Goal: Task Accomplishment & Management: Manage account settings

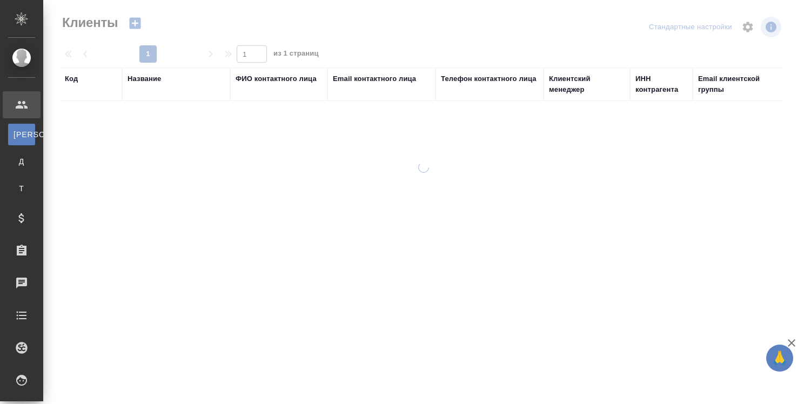
select select "RU"
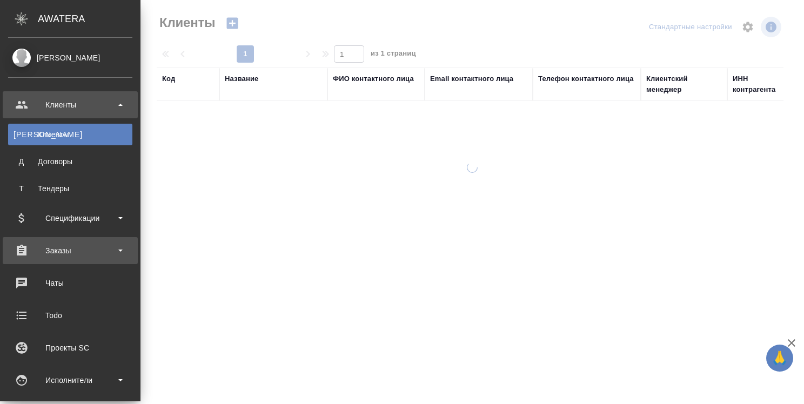
click at [57, 250] on div "Заказы" at bounding box center [70, 251] width 124 height 16
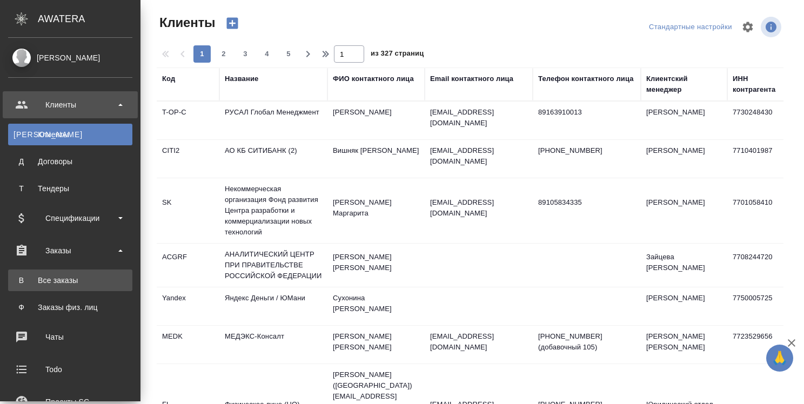
click at [56, 277] on div "Все заказы" at bounding box center [70, 280] width 113 height 11
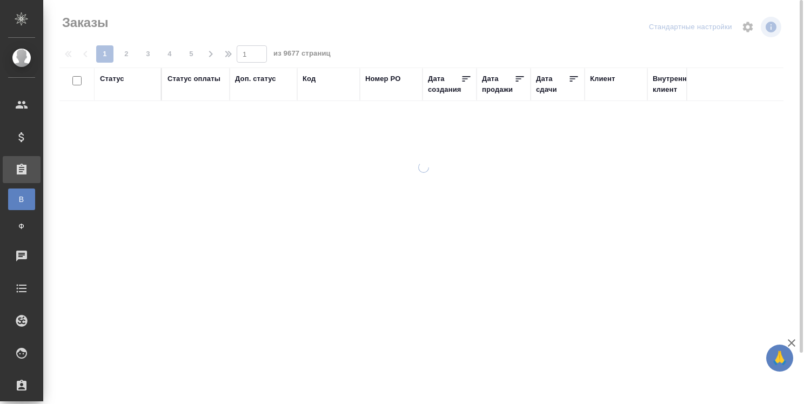
click at [313, 79] on div "Код" at bounding box center [308, 78] width 13 height 11
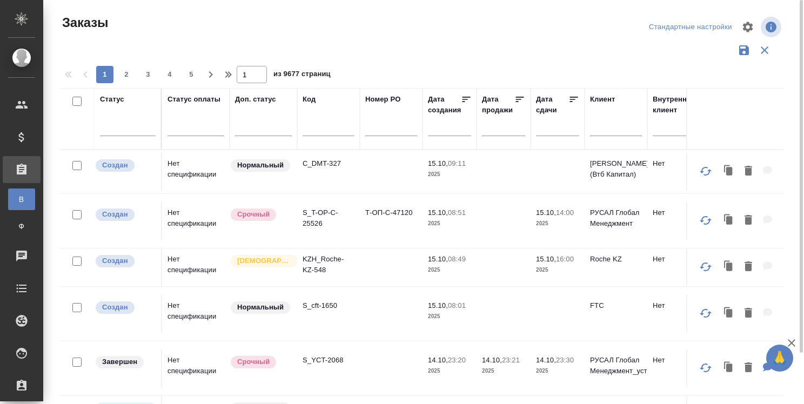
click at [312, 130] on input "text" at bounding box center [328, 130] width 52 height 14
paste input "S_T-OP-C-25463"
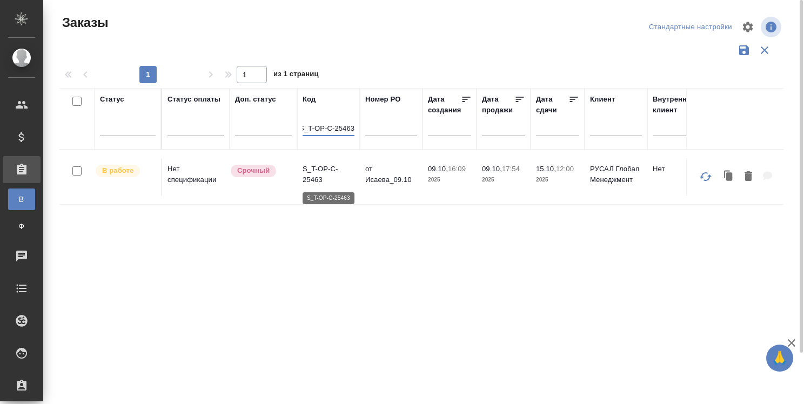
type input "S_T-OP-C-25463"
click at [324, 169] on p "S_T-OP-C-25463" at bounding box center [328, 175] width 52 height 22
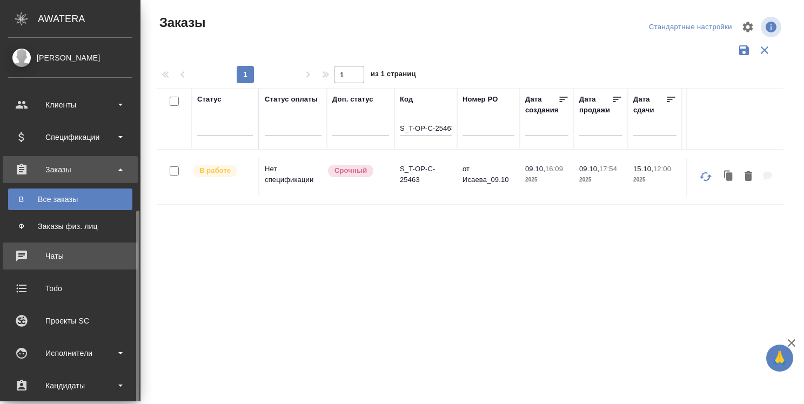
scroll to position [162, 0]
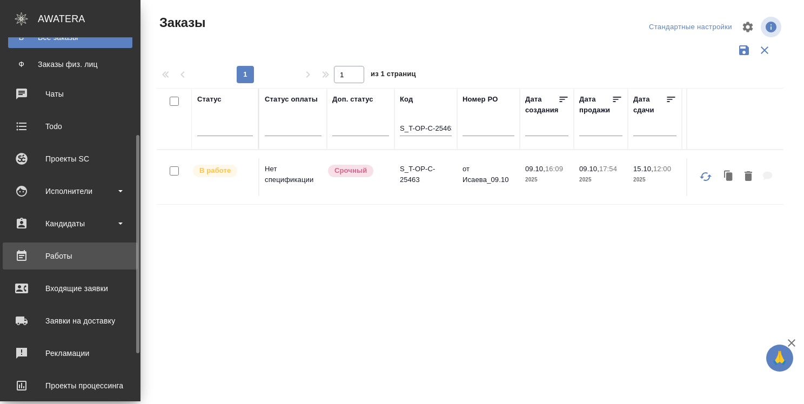
click at [60, 255] on div "Работы" at bounding box center [70, 256] width 124 height 16
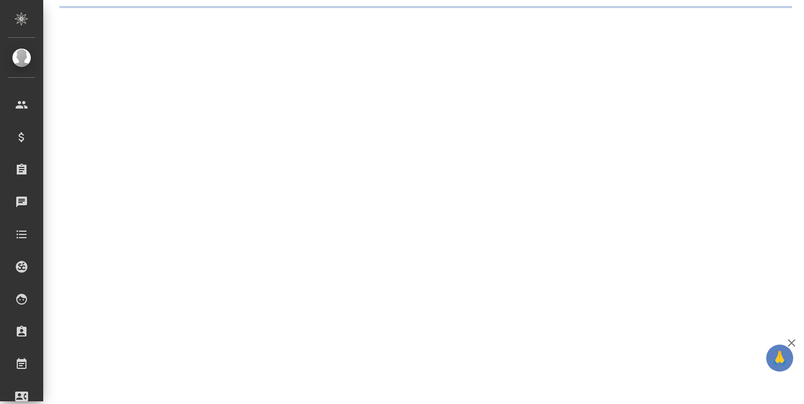
select select "RU"
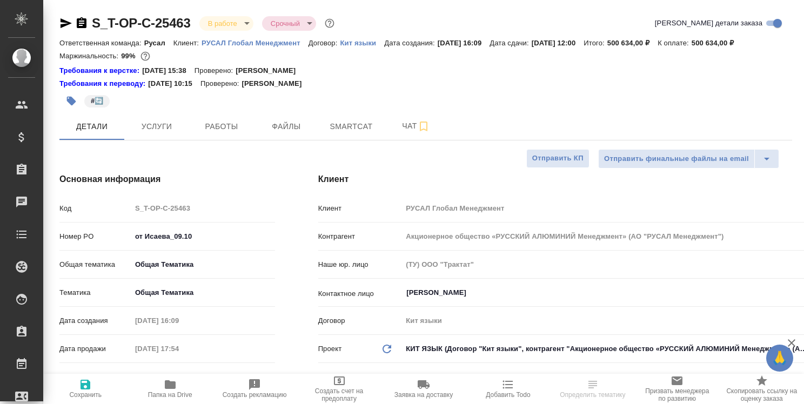
type textarea "x"
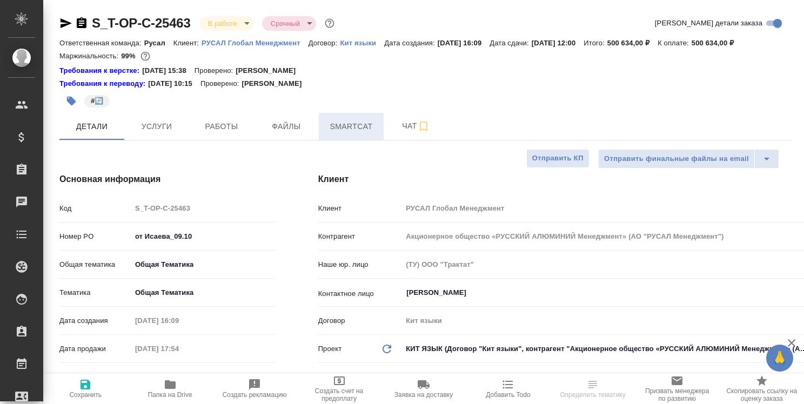
type textarea "x"
click at [342, 127] on span "Smartcat" at bounding box center [351, 127] width 52 height 14
type input "[PERSON_NAME]"
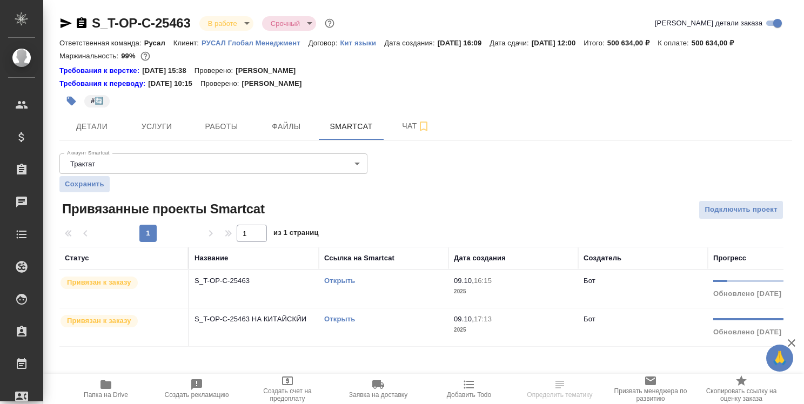
click at [337, 279] on link "Открыть" at bounding box center [339, 281] width 31 height 8
click at [334, 281] on link "Открыть" at bounding box center [339, 281] width 31 height 8
click at [340, 283] on link "Открыть" at bounding box center [339, 281] width 31 height 8
click at [345, 283] on link "Открыть" at bounding box center [339, 281] width 31 height 8
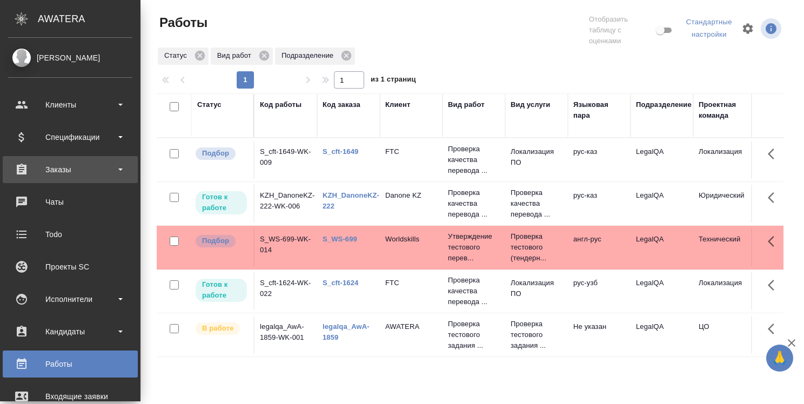
click at [63, 174] on div "Заказы" at bounding box center [70, 170] width 124 height 16
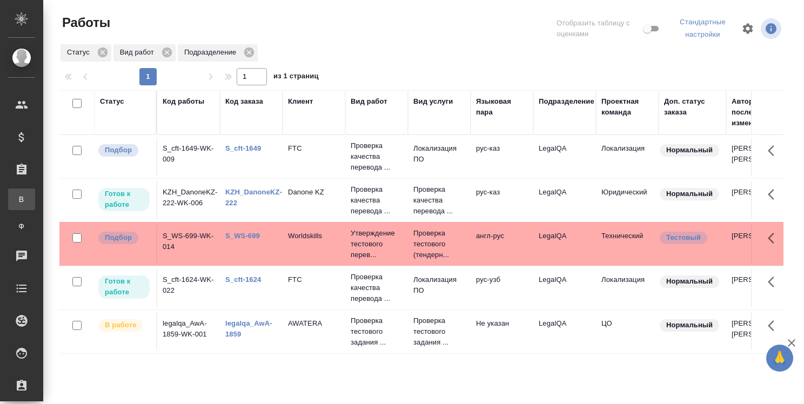
click at [16, 195] on div "Все заказы" at bounding box center [8, 199] width 16 height 11
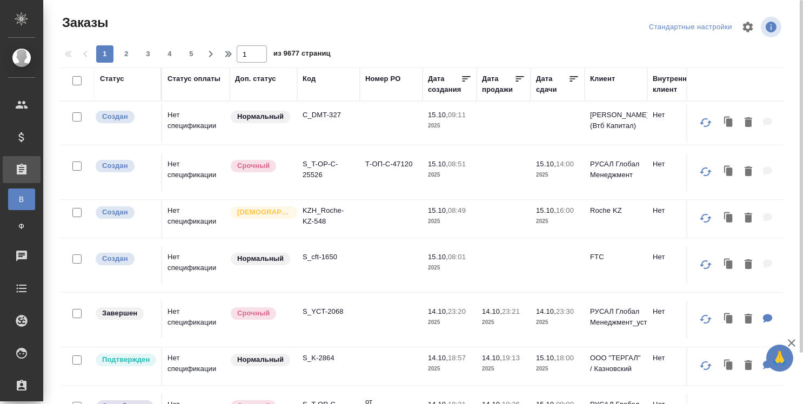
click at [311, 80] on div "Код" at bounding box center [308, 78] width 13 height 11
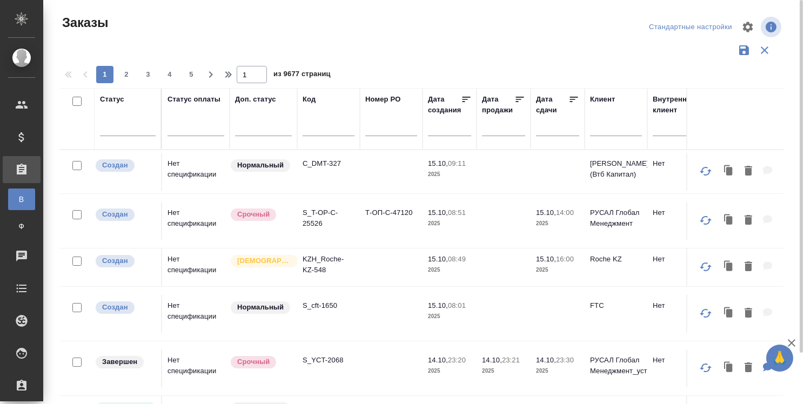
click at [319, 130] on input "text" at bounding box center [328, 130] width 52 height 14
click at [299, 130] on th "Код" at bounding box center [328, 119] width 63 height 62
click at [308, 134] on input "text" at bounding box center [328, 130] width 52 height 14
paste input "S_T-OP-C-25463"
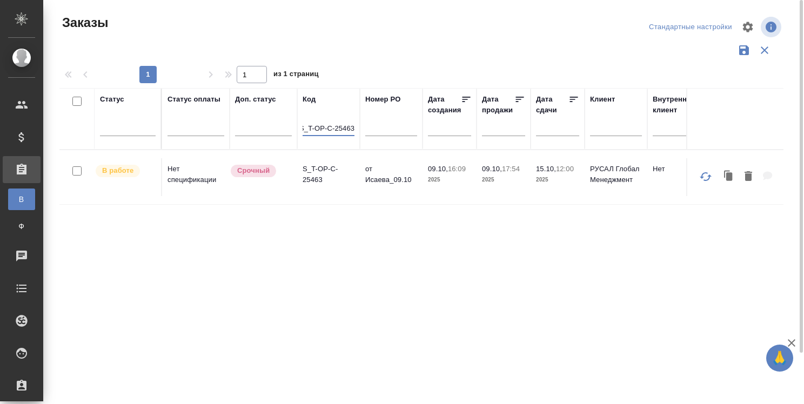
type input "S_T-OP-C-25463"
click at [322, 171] on p "S_T-OP-C-25463" at bounding box center [328, 175] width 52 height 22
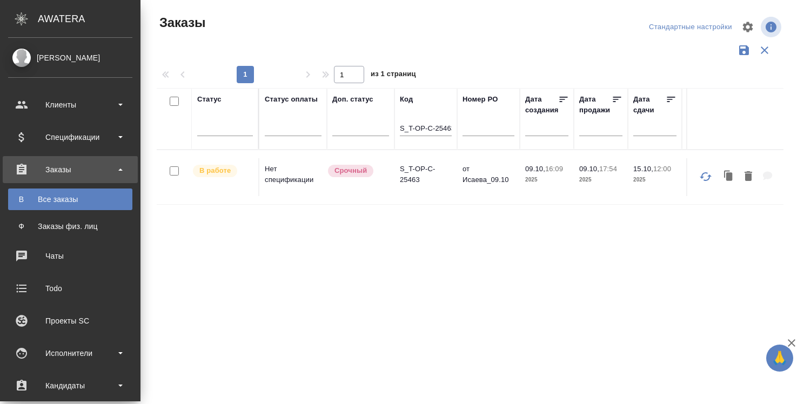
scroll to position [241, 0]
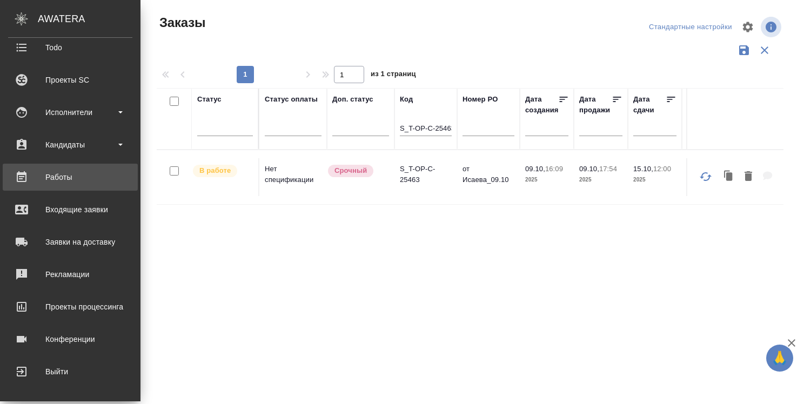
click at [66, 178] on div "Работы" at bounding box center [70, 177] width 124 height 16
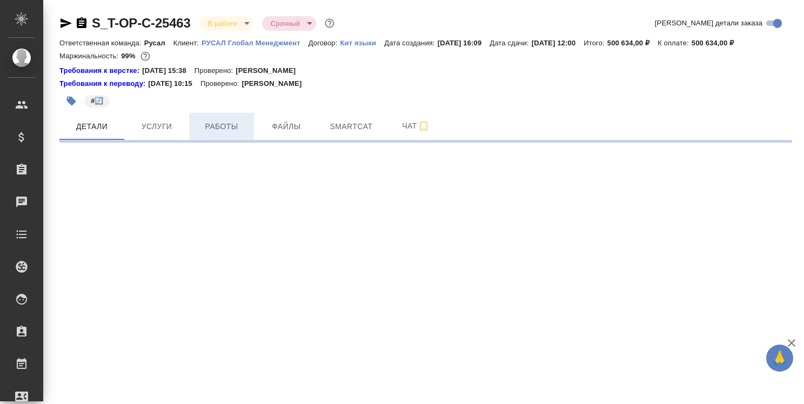
select select "RU"
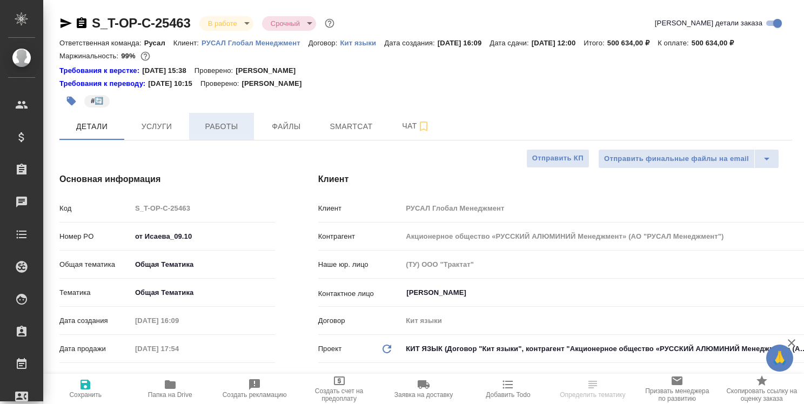
type textarea "x"
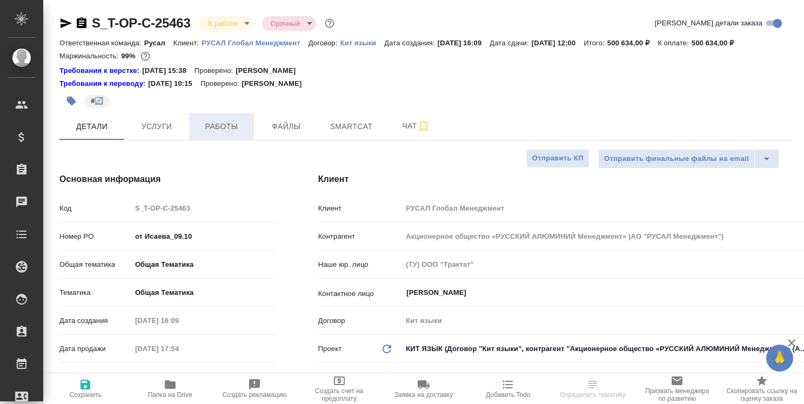
type textarea "x"
click at [226, 129] on span "Работы" at bounding box center [222, 127] width 52 height 14
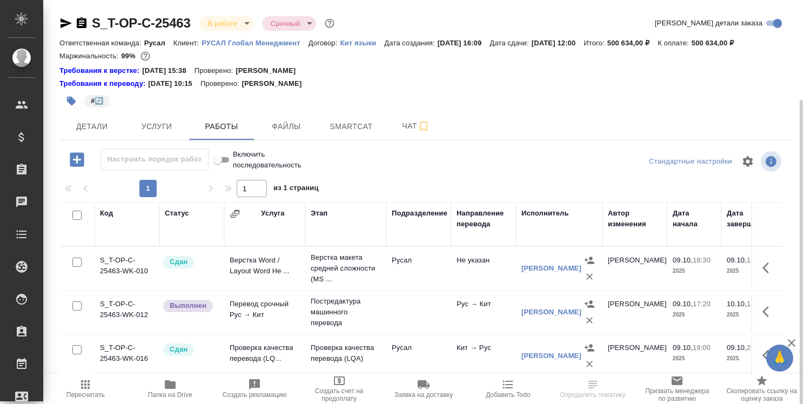
scroll to position [54, 0]
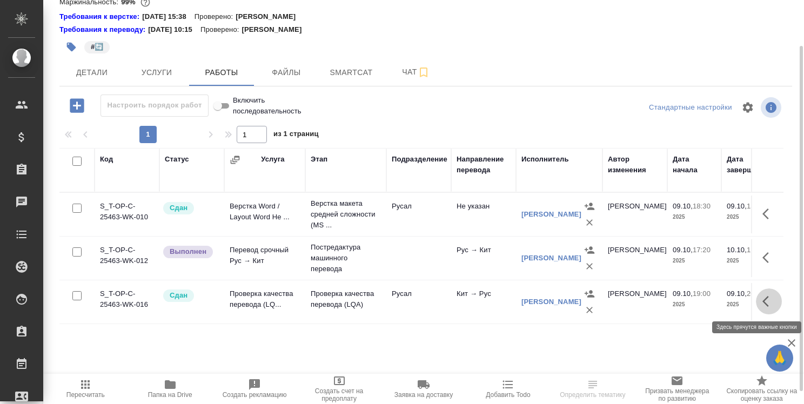
click at [769, 302] on icon "button" at bounding box center [768, 301] width 13 height 13
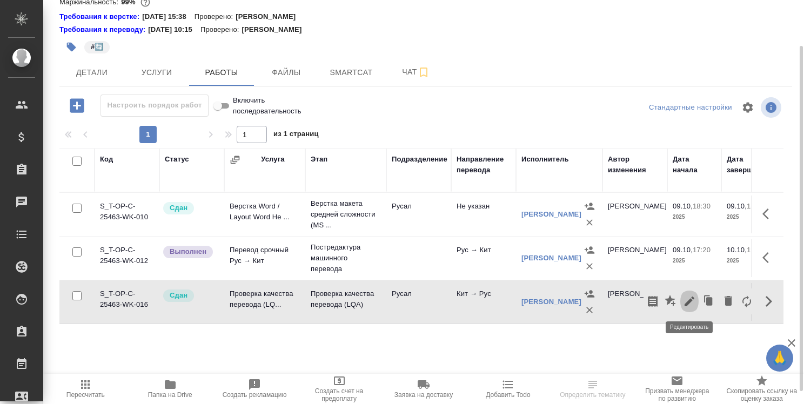
click at [689, 300] on icon "button" at bounding box center [689, 302] width 10 height 10
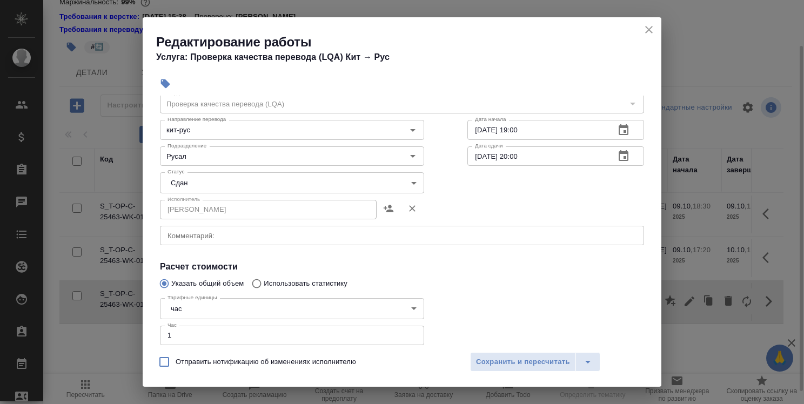
scroll to position [108, 0]
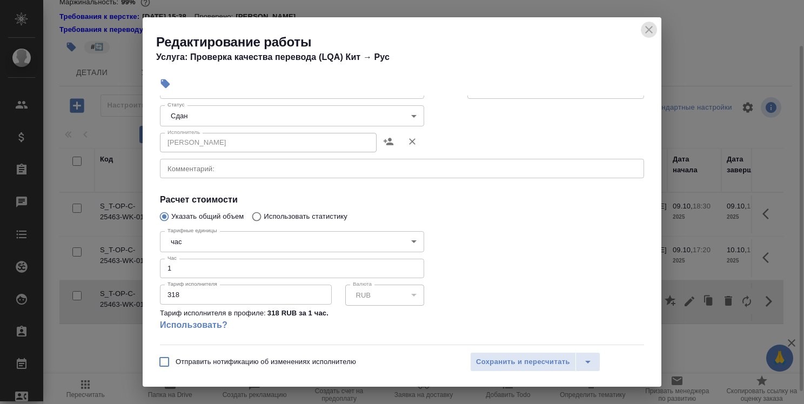
click at [650, 29] on icon "close" at bounding box center [648, 29] width 13 height 13
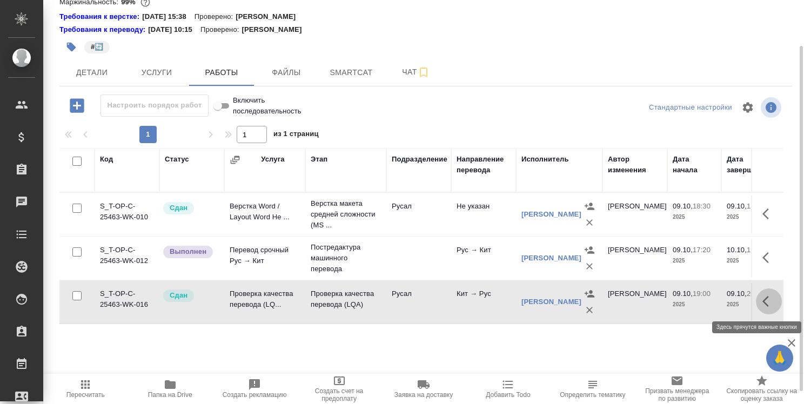
click at [769, 300] on icon "button" at bounding box center [768, 301] width 13 height 13
click at [704, 298] on icon "button" at bounding box center [707, 298] width 6 height 7
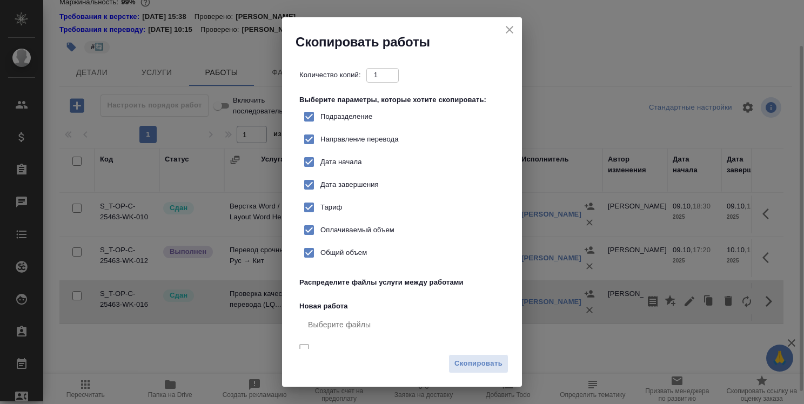
checkbox input "true"
click at [490, 362] on span "Скопировать" at bounding box center [478, 364] width 48 height 12
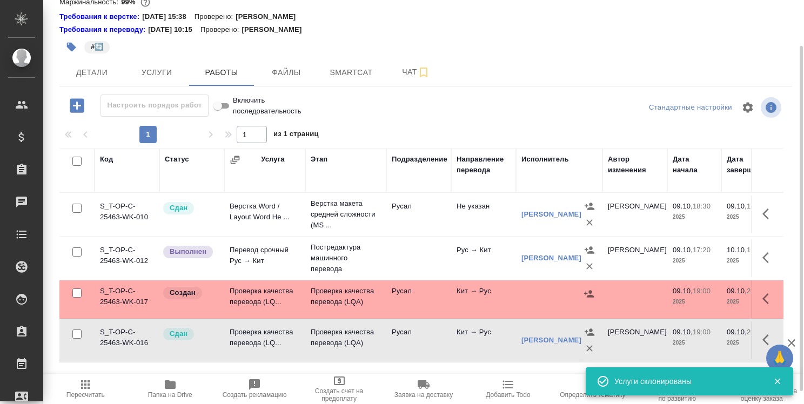
scroll to position [69, 0]
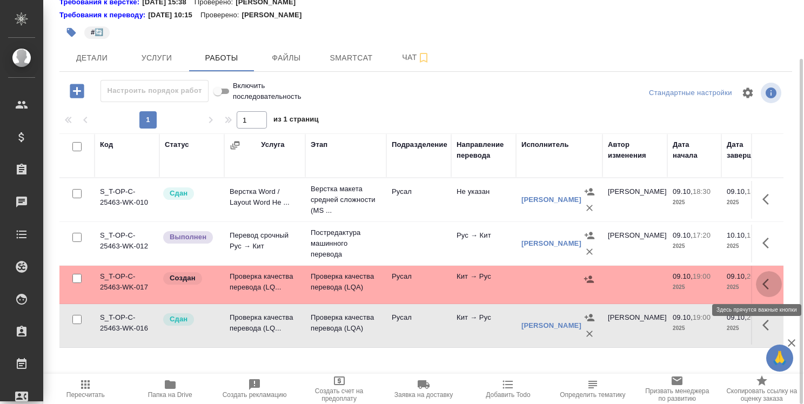
click at [768, 283] on icon "button" at bounding box center [768, 284] width 13 height 13
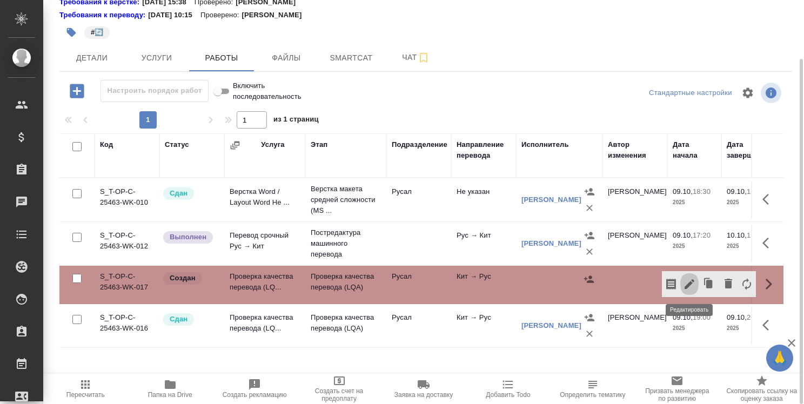
click at [687, 283] on icon "button" at bounding box center [689, 284] width 13 height 13
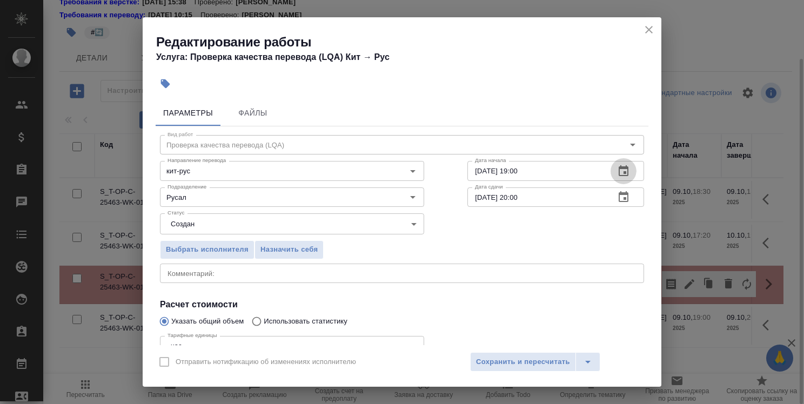
click at [621, 168] on icon "button" at bounding box center [623, 171] width 13 height 13
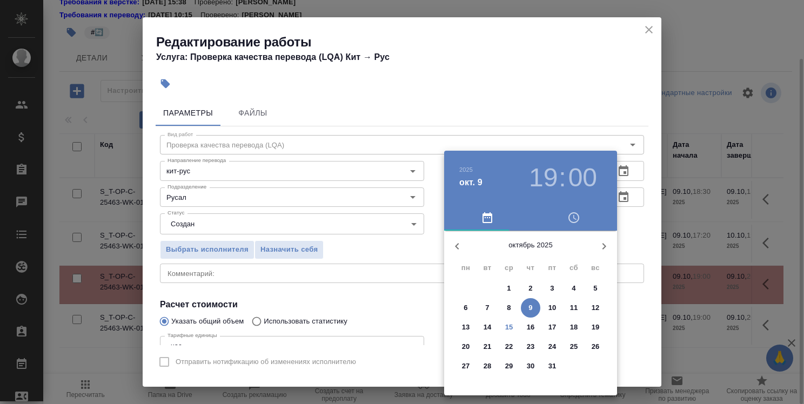
click at [492, 327] on span "14" at bounding box center [487, 327] width 19 height 11
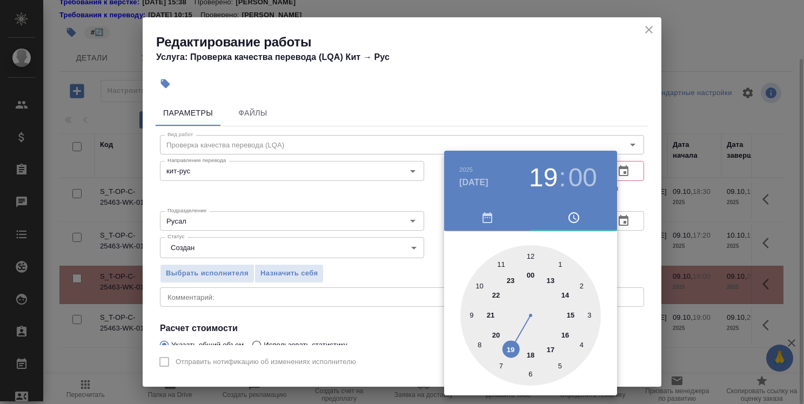
click at [568, 292] on div at bounding box center [530, 315] width 140 height 140
click at [626, 246] on div at bounding box center [402, 202] width 804 height 404
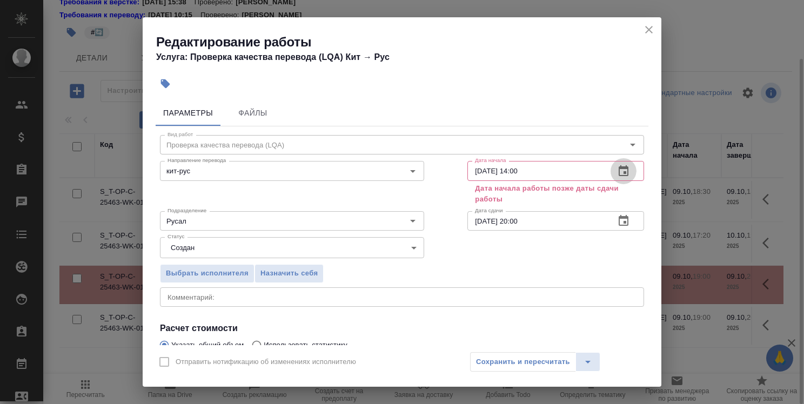
click at [617, 171] on icon "button" at bounding box center [623, 171] width 13 height 13
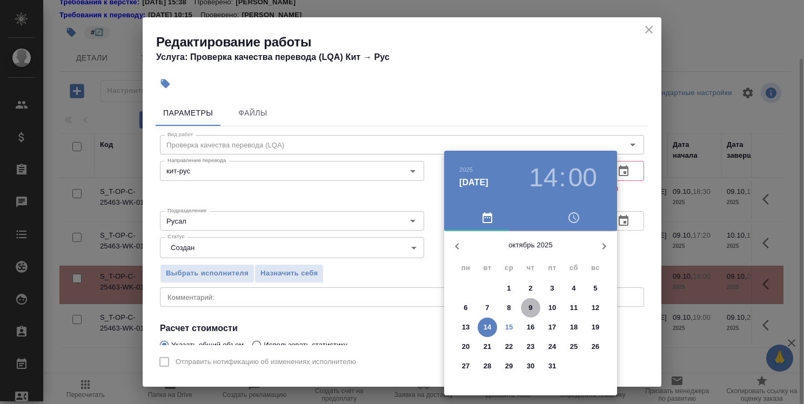
click at [534, 307] on span "9" at bounding box center [530, 307] width 19 height 11
type input "09.10.2025 14:00"
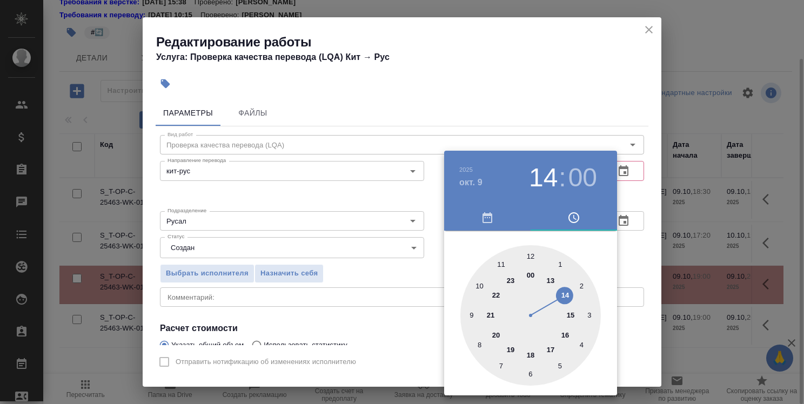
click at [633, 262] on div at bounding box center [402, 202] width 804 height 404
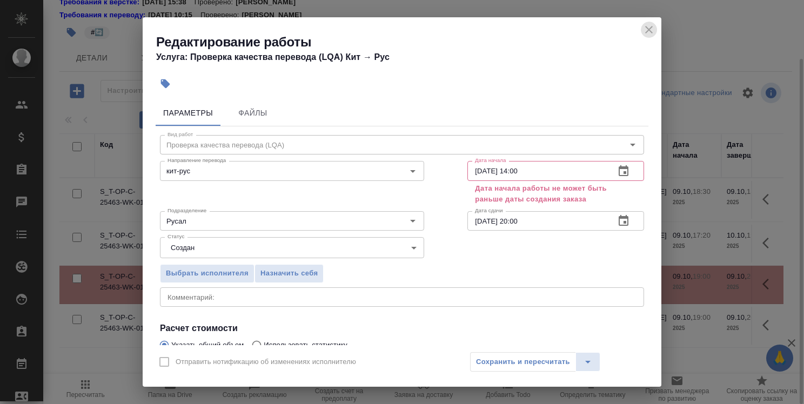
click at [648, 26] on icon "close" at bounding box center [648, 29] width 13 height 13
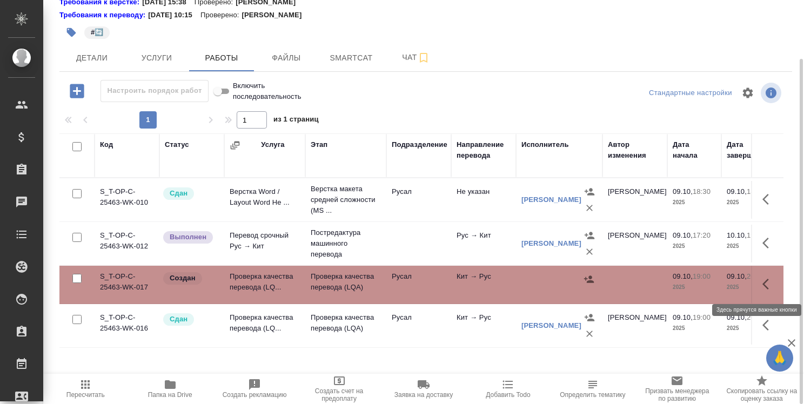
click at [763, 286] on icon "button" at bounding box center [768, 284] width 13 height 13
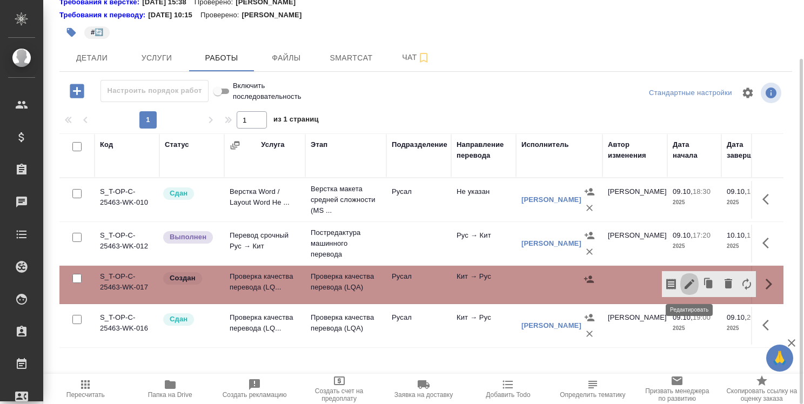
click at [689, 284] on icon "button" at bounding box center [689, 284] width 10 height 10
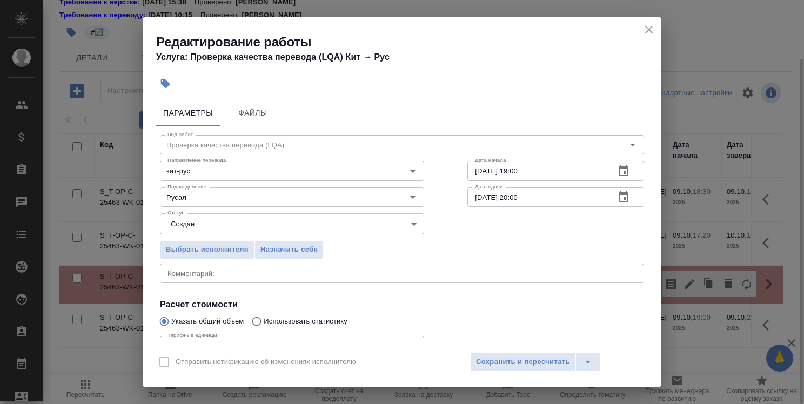
scroll to position [104, 0]
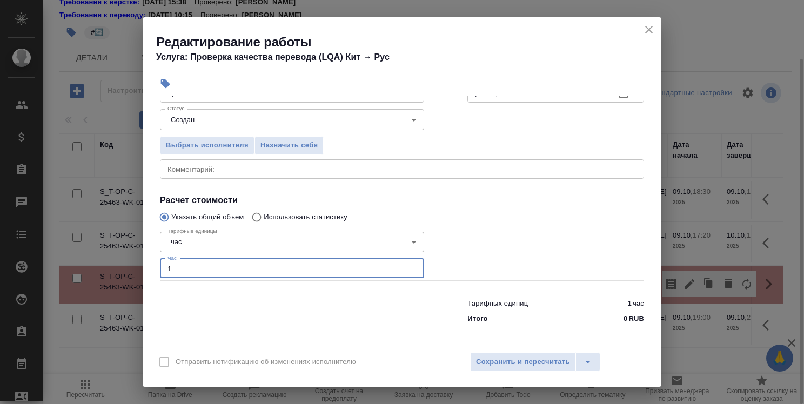
click at [366, 265] on input "1" at bounding box center [292, 268] width 264 height 19
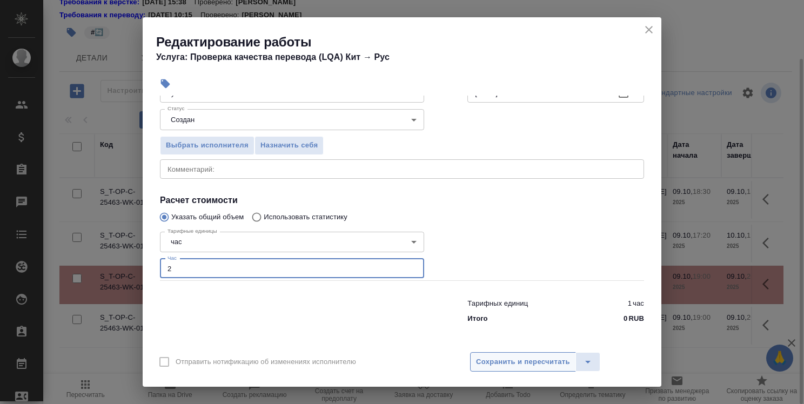
type input "2"
click at [510, 369] on button "Сохранить и пересчитать" at bounding box center [523, 361] width 106 height 19
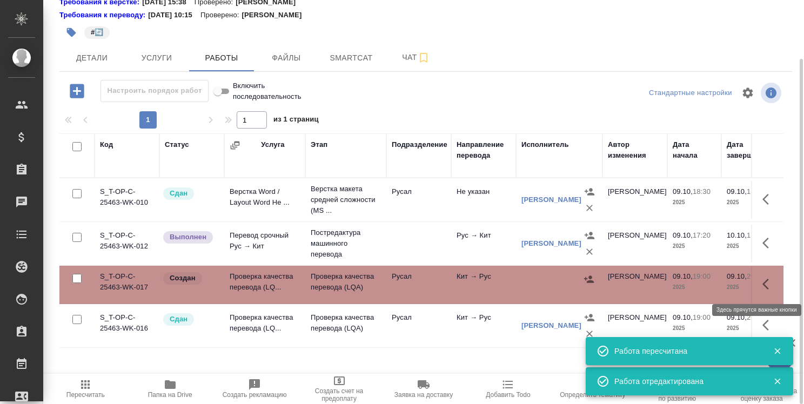
click at [767, 280] on icon "button" at bounding box center [768, 284] width 13 height 13
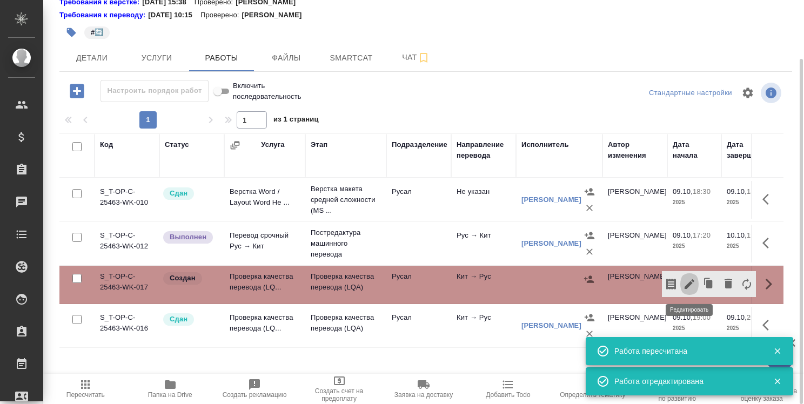
click at [690, 281] on icon "button" at bounding box center [689, 284] width 10 height 10
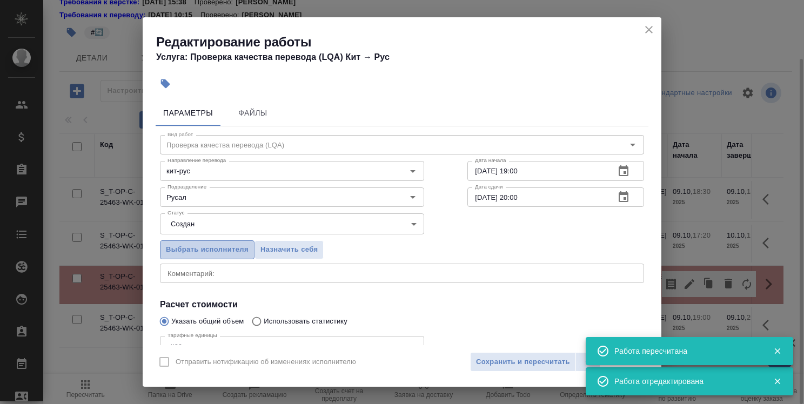
click at [225, 251] on span "Выбрать исполнителя" at bounding box center [207, 250] width 83 height 12
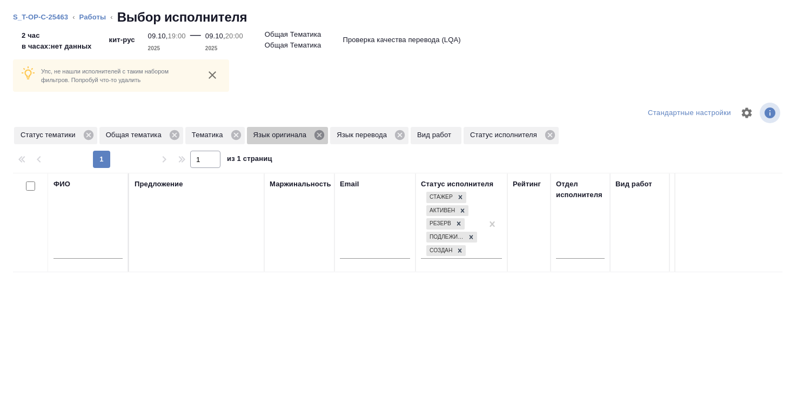
click at [319, 137] on icon at bounding box center [319, 135] width 10 height 10
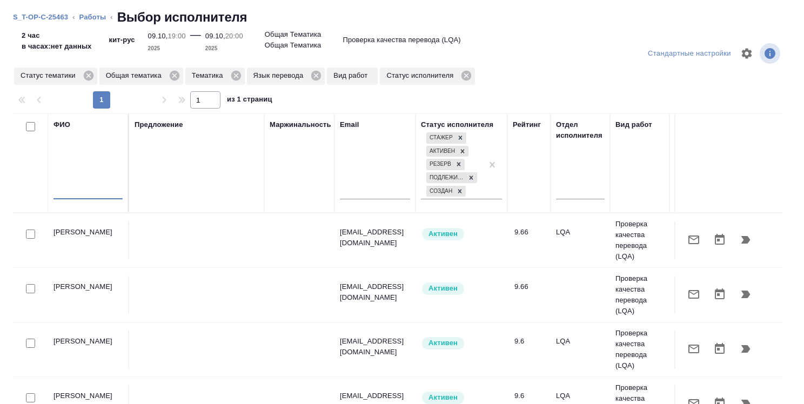
click at [104, 198] on input "text" at bounding box center [87, 193] width 69 height 14
type input "c"
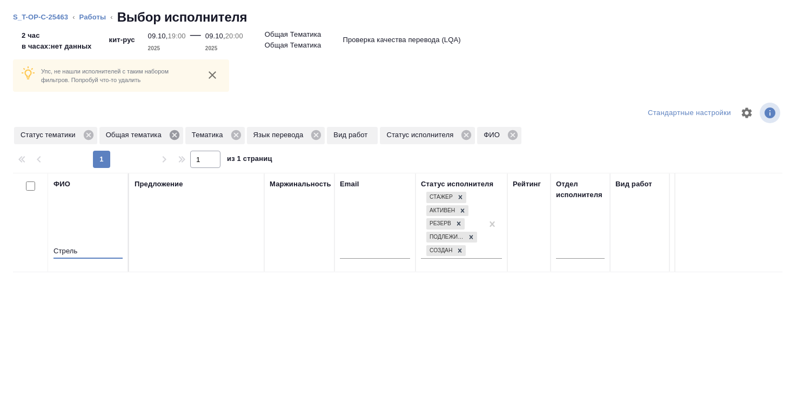
type input "Стрель"
click at [175, 131] on icon at bounding box center [175, 135] width 10 height 10
click at [152, 136] on icon at bounding box center [150, 135] width 10 height 10
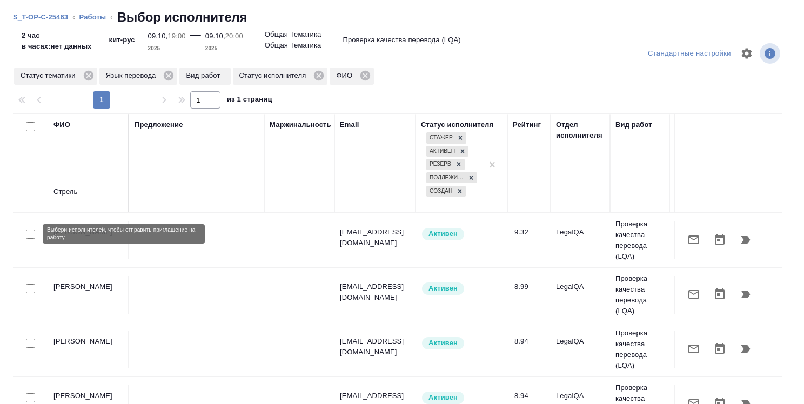
click at [28, 232] on input "checkbox" at bounding box center [30, 234] width 9 height 9
checkbox input "true"
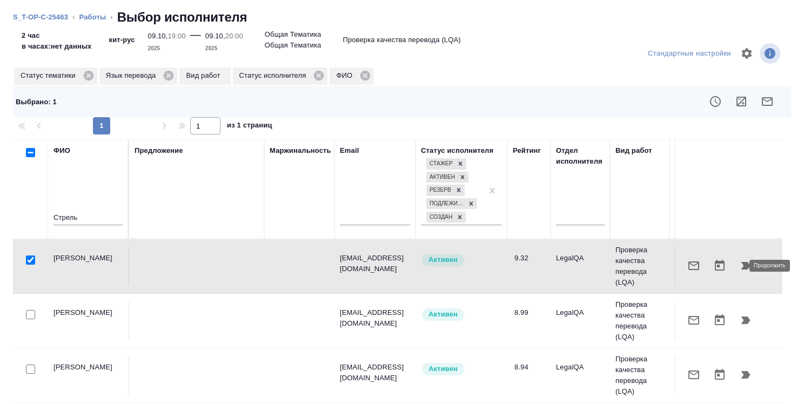
click at [741, 262] on icon "button" at bounding box center [745, 266] width 9 height 8
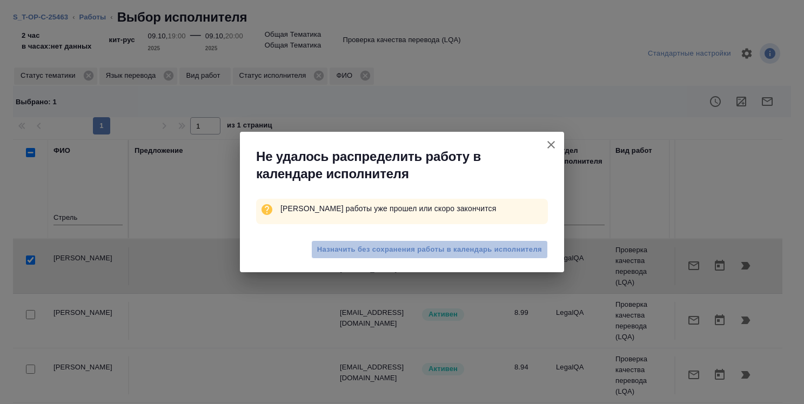
click at [395, 248] on span "Назначить без сохранения работы в календарь исполнителя" at bounding box center [429, 250] width 225 height 12
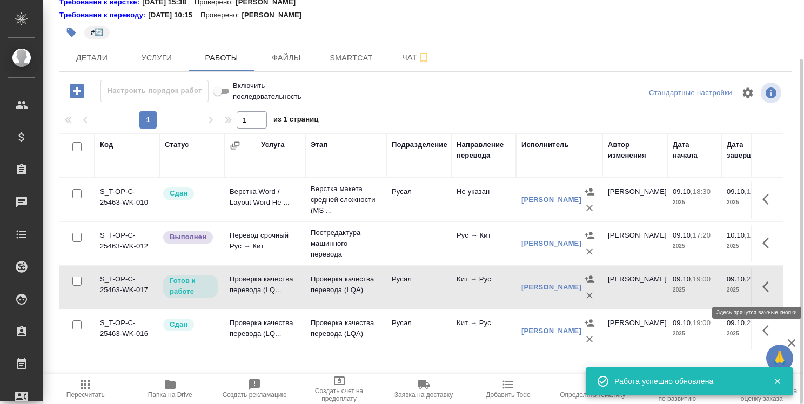
click at [767, 285] on icon "button" at bounding box center [768, 286] width 13 height 13
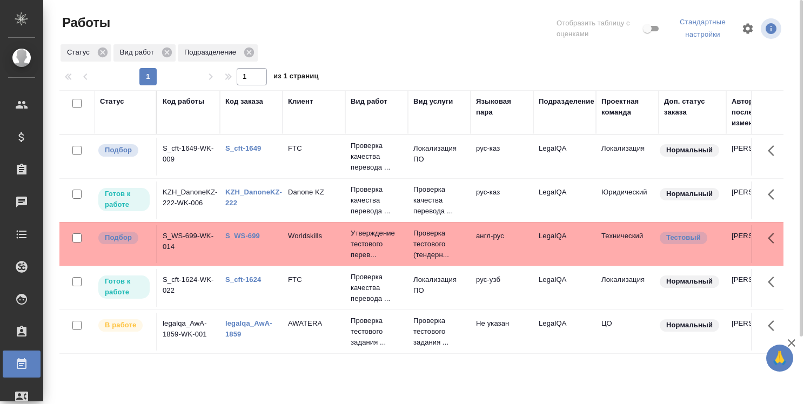
click at [242, 234] on link "S_WS-699" at bounding box center [242, 236] width 35 height 8
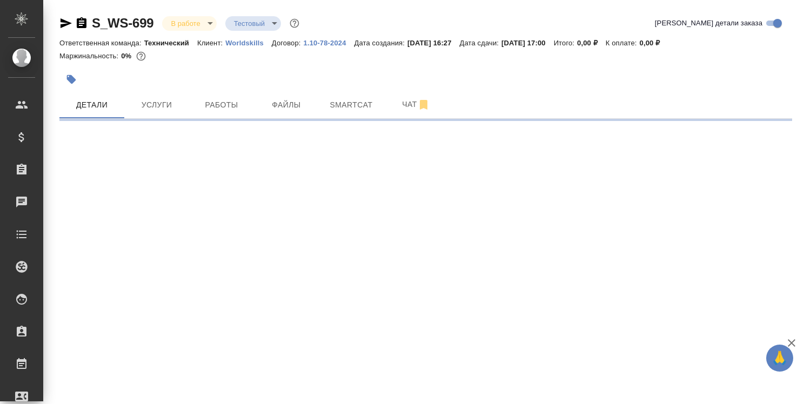
select select "RU"
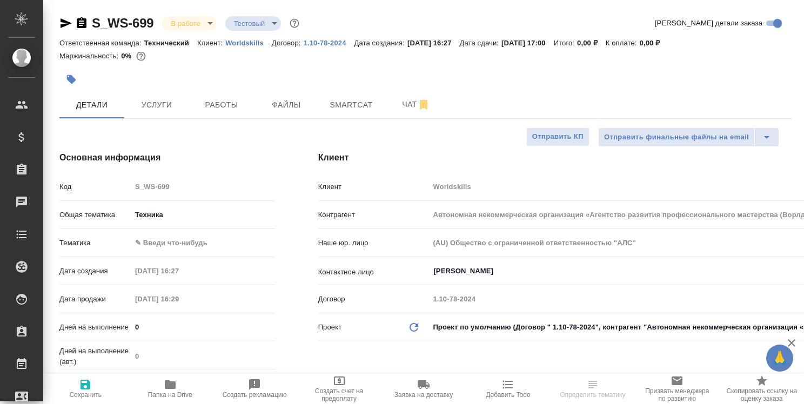
type textarea "x"
click at [218, 108] on span "Работы" at bounding box center [222, 105] width 52 height 14
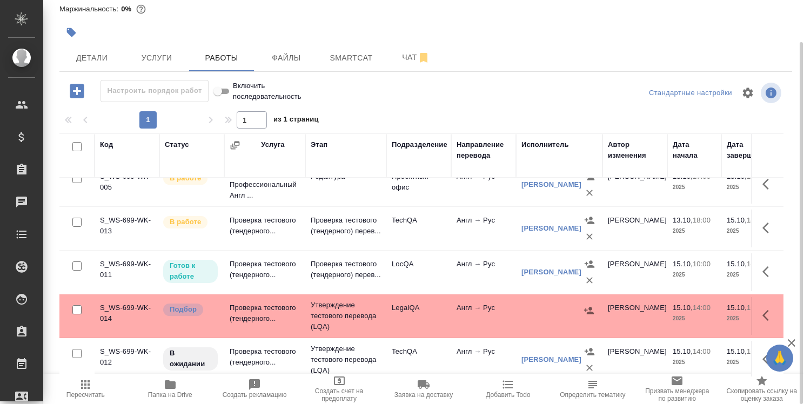
scroll to position [28, 0]
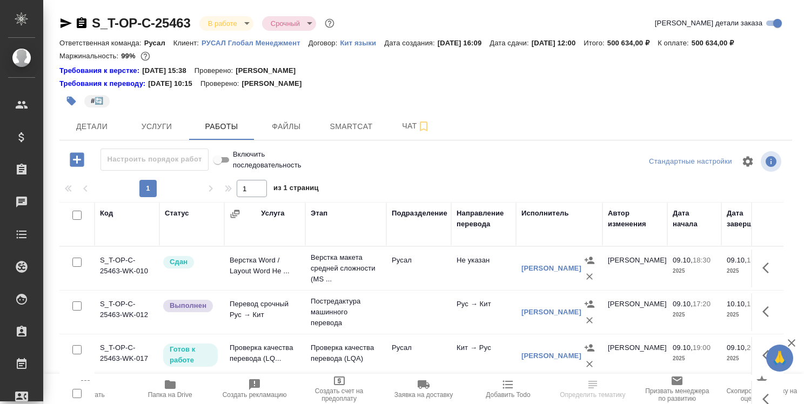
scroll to position [69, 0]
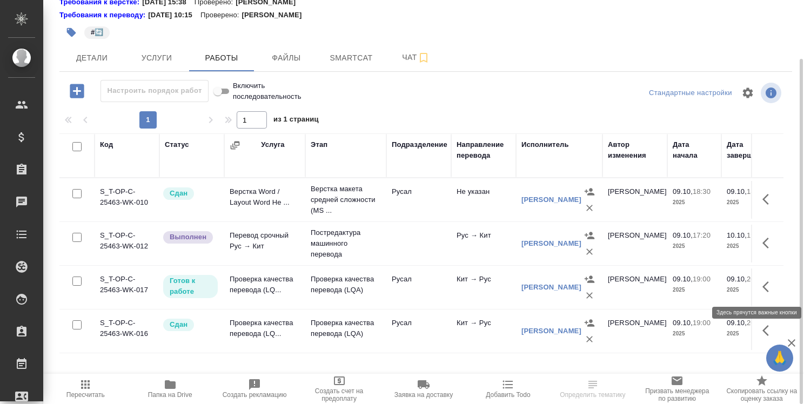
click at [767, 286] on icon "button" at bounding box center [768, 286] width 13 height 13
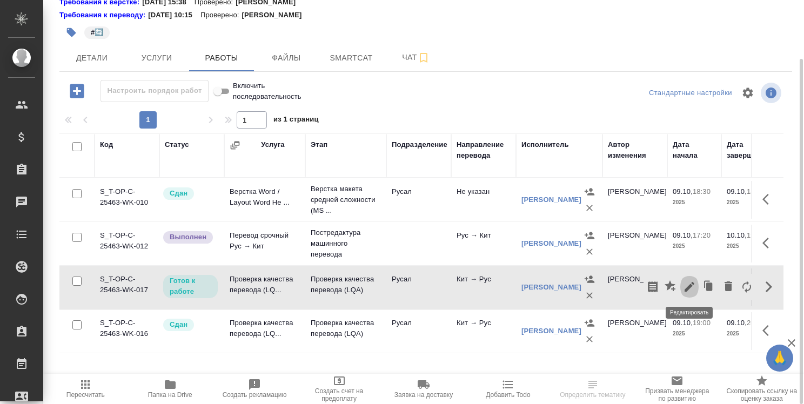
click at [688, 287] on icon "button" at bounding box center [689, 287] width 10 height 10
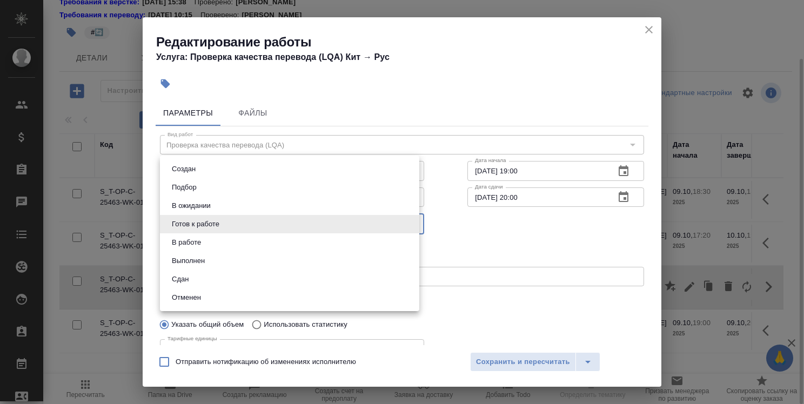
click at [357, 227] on body "🙏 .cls-1 fill:#fff; AWATERA Strelnikova Olga Клиенты Спецификации Заказы 0 Чаты…" at bounding box center [402, 202] width 804 height 404
click at [329, 246] on li "В работе" at bounding box center [289, 242] width 259 height 18
type input "inProgress"
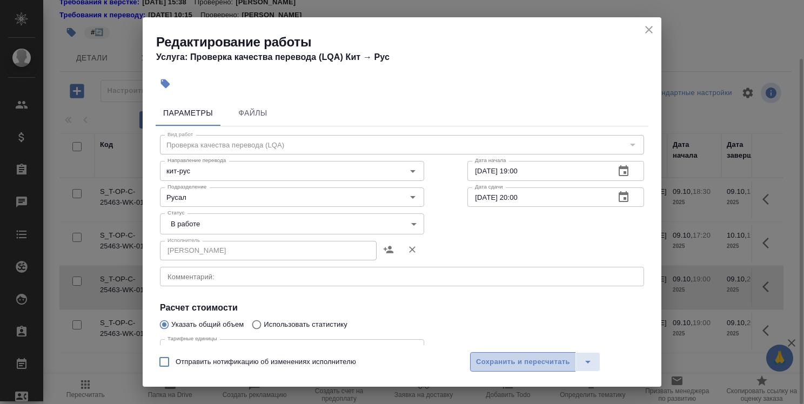
click at [530, 367] on span "Сохранить и пересчитать" at bounding box center [523, 362] width 94 height 12
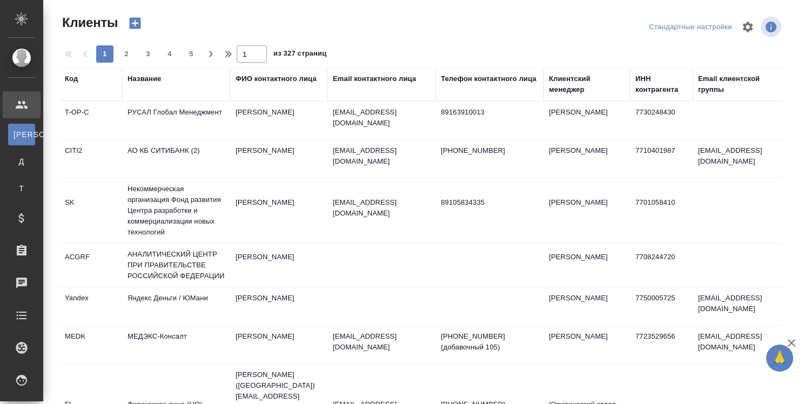
select select "RU"
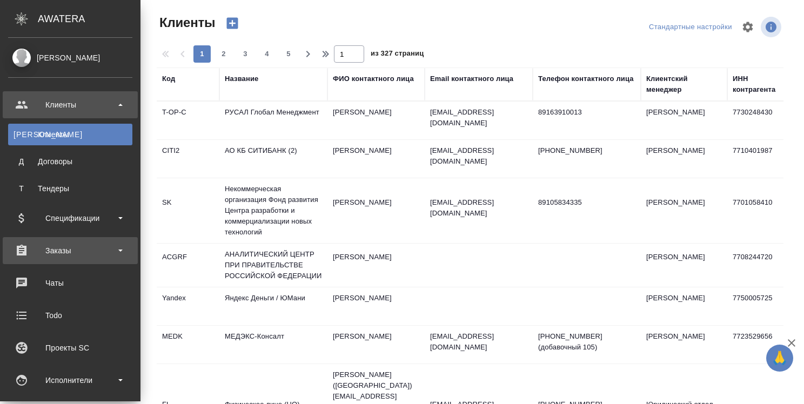
click at [47, 248] on div "Заказы" at bounding box center [70, 251] width 124 height 16
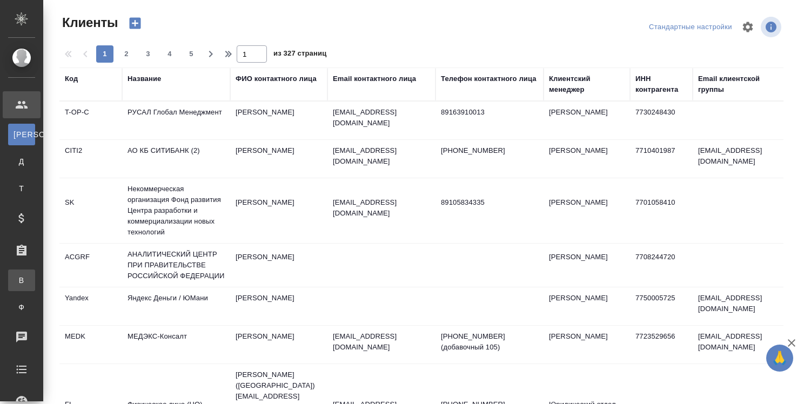
click at [16, 279] on div "Все заказы" at bounding box center [8, 280] width 16 height 11
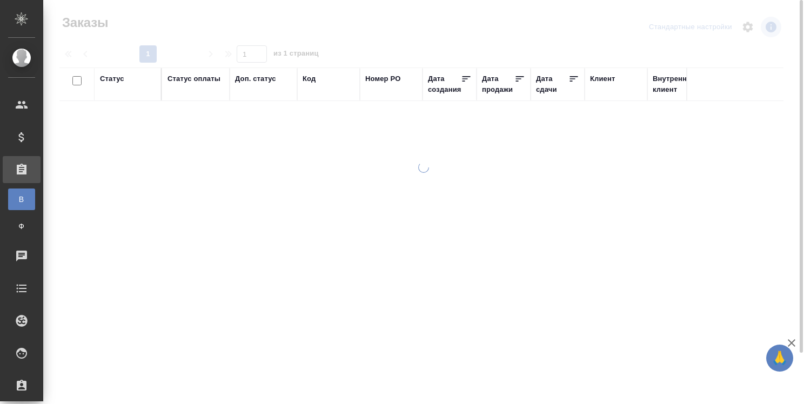
click at [311, 78] on div "Код" at bounding box center [308, 78] width 13 height 11
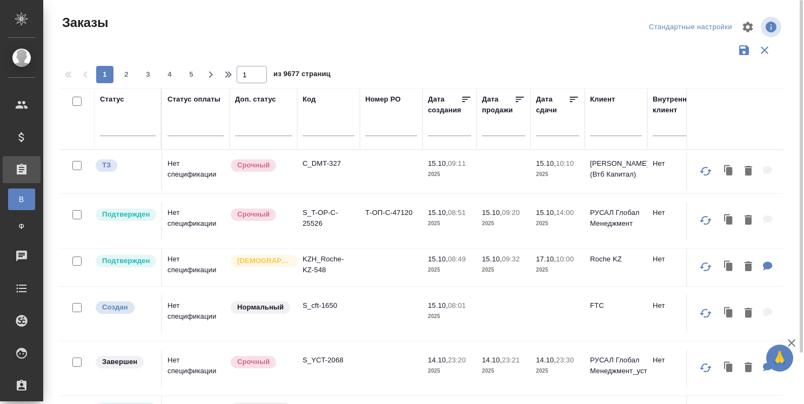
click at [315, 132] on input "text" at bounding box center [328, 130] width 52 height 14
paste input "S_T-OP-C-25463"
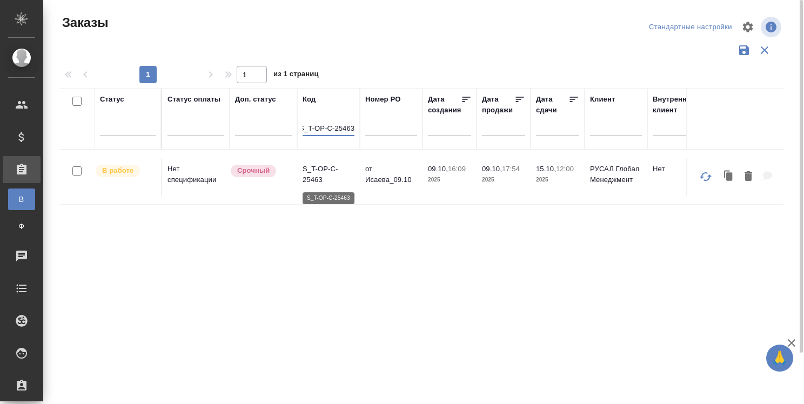
type input "S_T-OP-C-25463"
click at [318, 167] on p "S_T-OP-C-25463" at bounding box center [328, 175] width 52 height 22
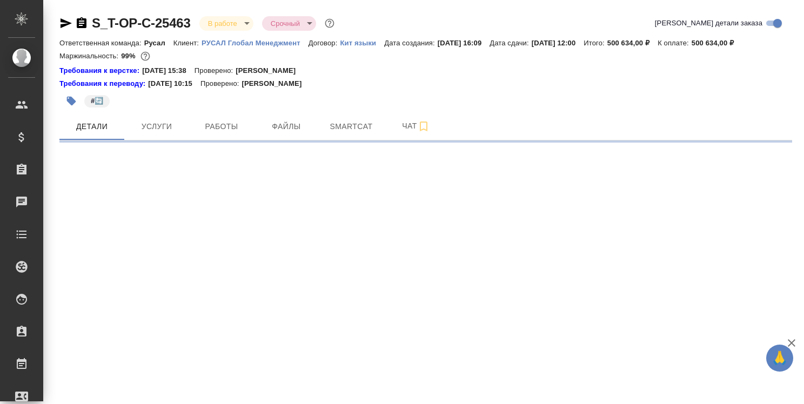
select select "RU"
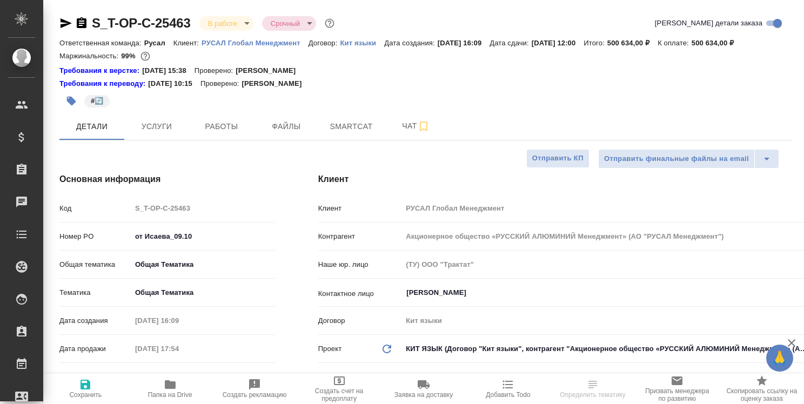
type textarea "x"
click at [237, 130] on span "Работы" at bounding box center [222, 127] width 52 height 14
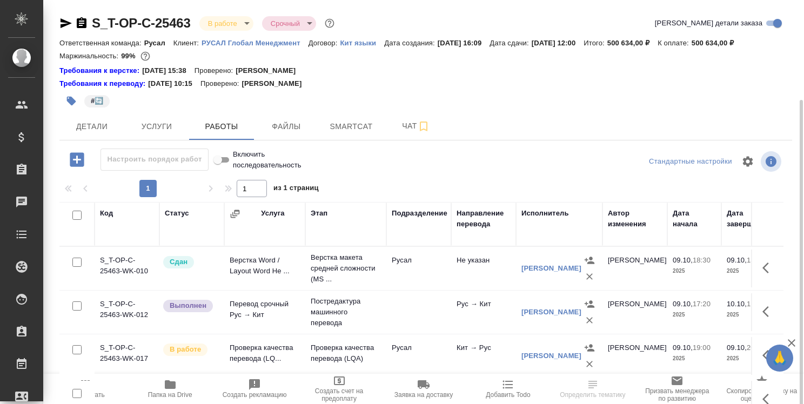
scroll to position [69, 0]
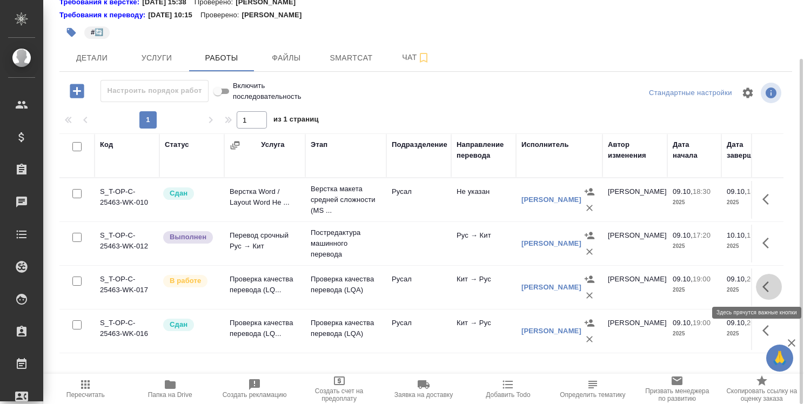
click at [762, 286] on icon "button" at bounding box center [765, 286] width 6 height 11
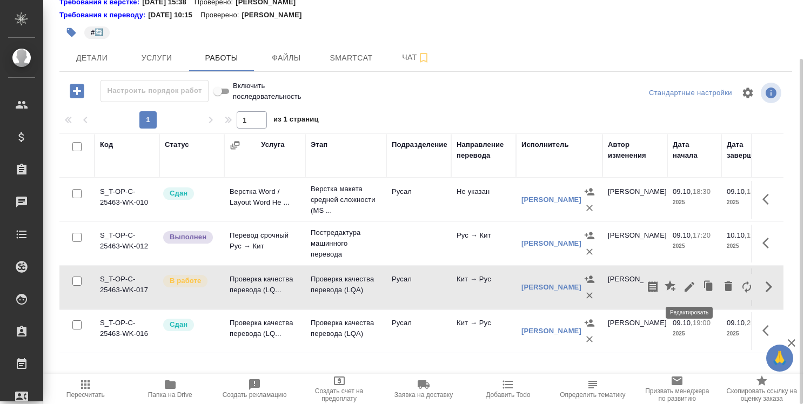
click at [690, 286] on icon "button" at bounding box center [689, 287] width 10 height 10
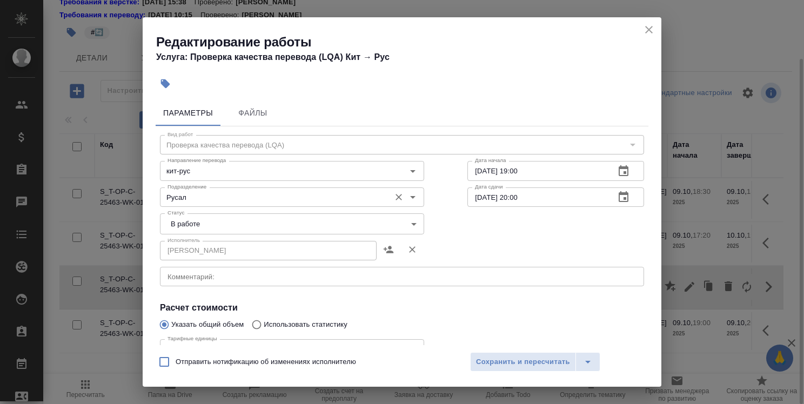
click at [346, 201] on input "Русал" at bounding box center [273, 197] width 221 height 13
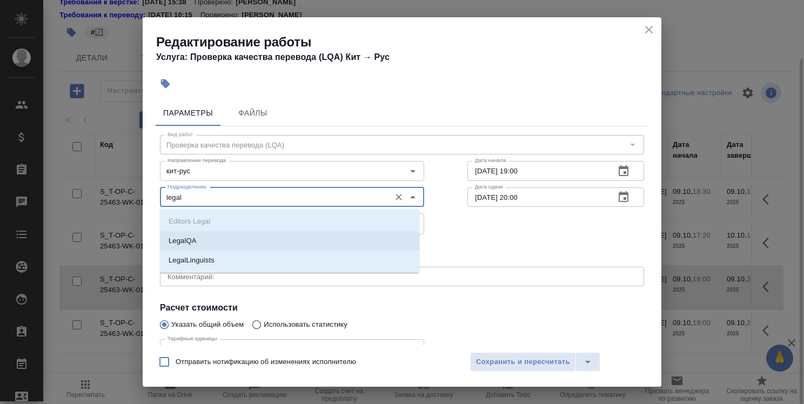
click at [331, 235] on li "LegalQA" at bounding box center [289, 240] width 259 height 19
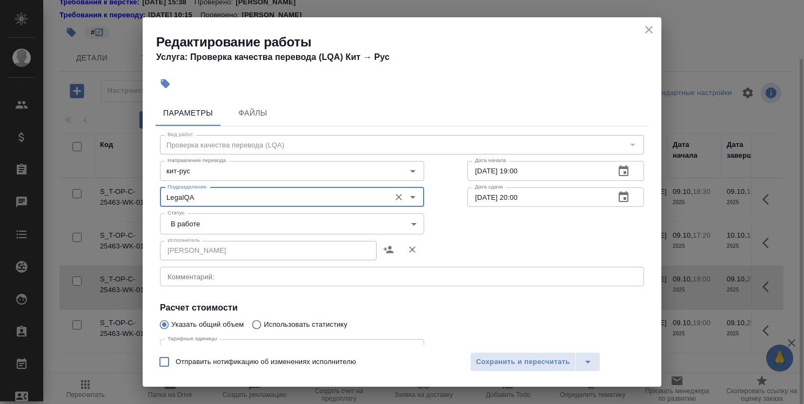
type input "LegalQA"
click at [617, 196] on icon "button" at bounding box center [623, 197] width 13 height 13
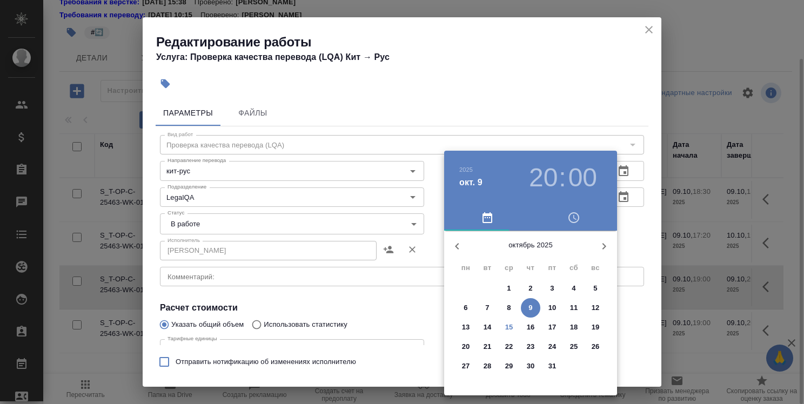
click at [492, 326] on span "14" at bounding box center [487, 327] width 19 height 11
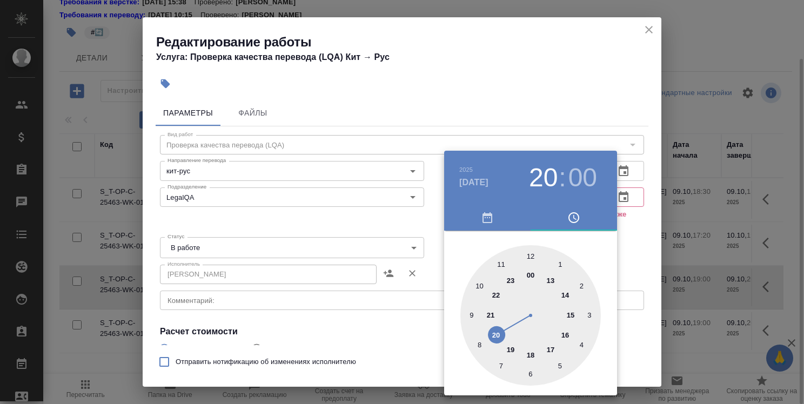
click at [532, 352] on div at bounding box center [530, 315] width 140 height 140
type input "[DATE] 18:00"
click at [642, 252] on div at bounding box center [402, 202] width 804 height 404
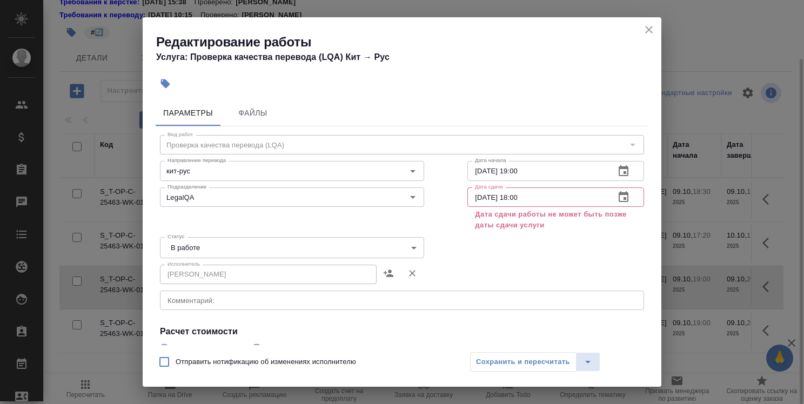
click at [649, 31] on icon "close" at bounding box center [649, 30] width 8 height 8
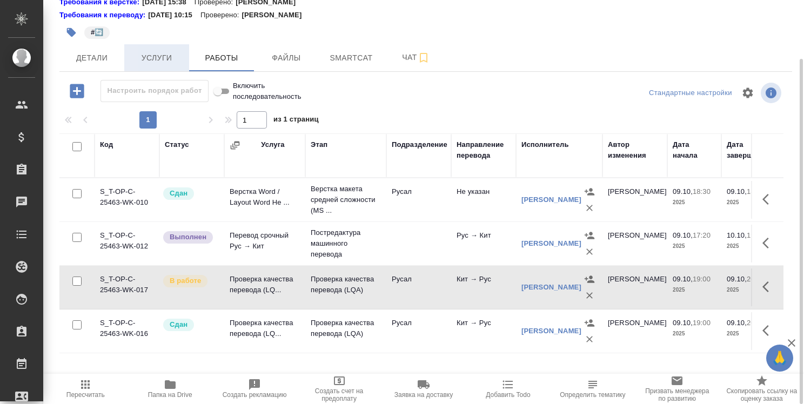
click at [162, 58] on span "Услуги" at bounding box center [157, 58] width 52 height 14
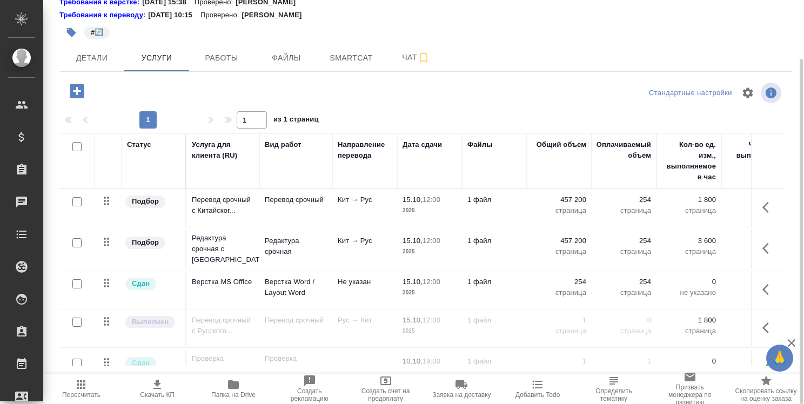
scroll to position [33, 0]
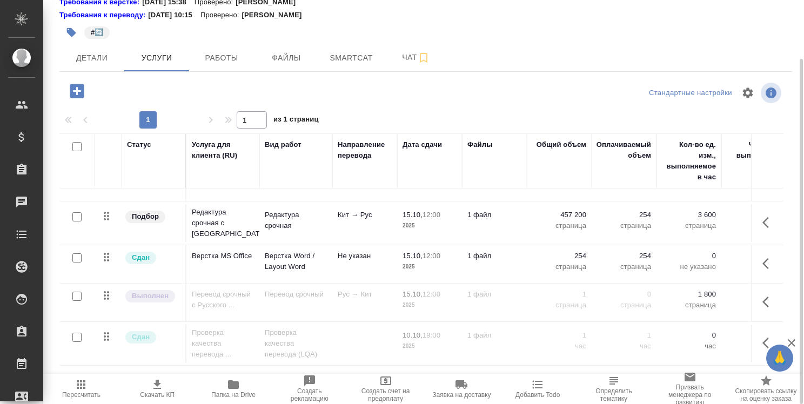
click at [762, 337] on icon "button" at bounding box center [768, 343] width 13 height 13
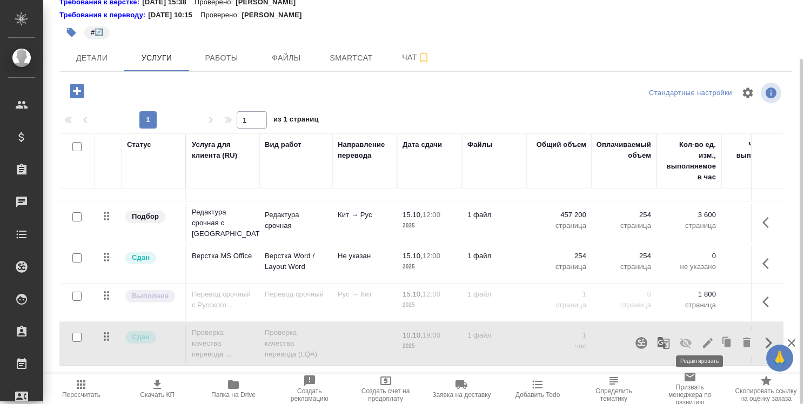
click at [701, 337] on icon "button" at bounding box center [707, 343] width 13 height 13
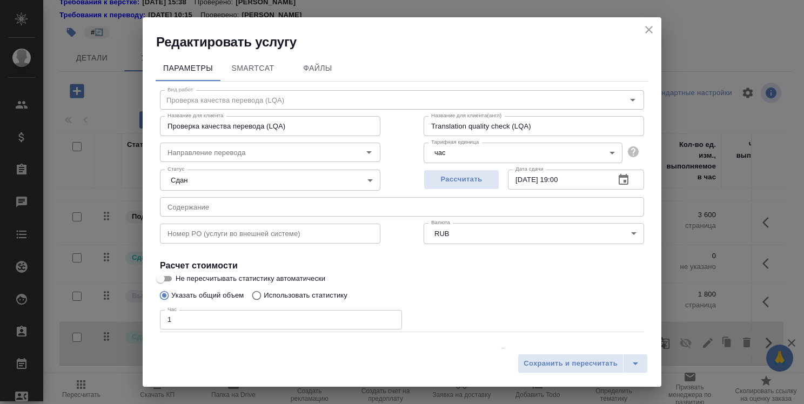
click at [617, 174] on icon "button" at bounding box center [623, 179] width 13 height 13
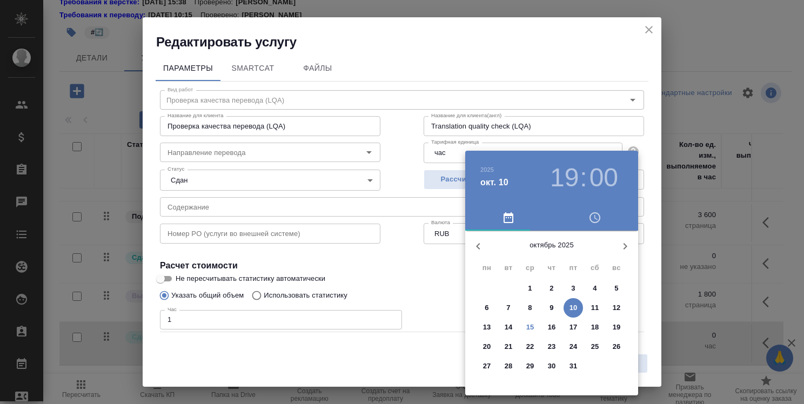
click at [534, 325] on span "15" at bounding box center [529, 327] width 19 height 11
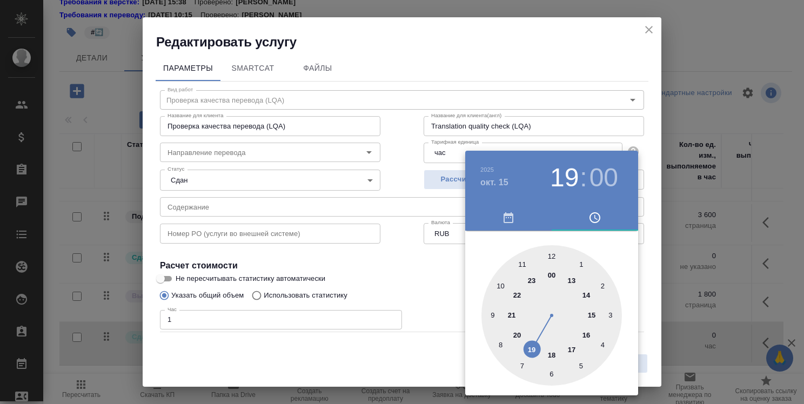
type input "15.10.2025 12:00"
click at [551, 250] on div at bounding box center [551, 315] width 140 height 140
click at [644, 241] on div at bounding box center [402, 202] width 804 height 404
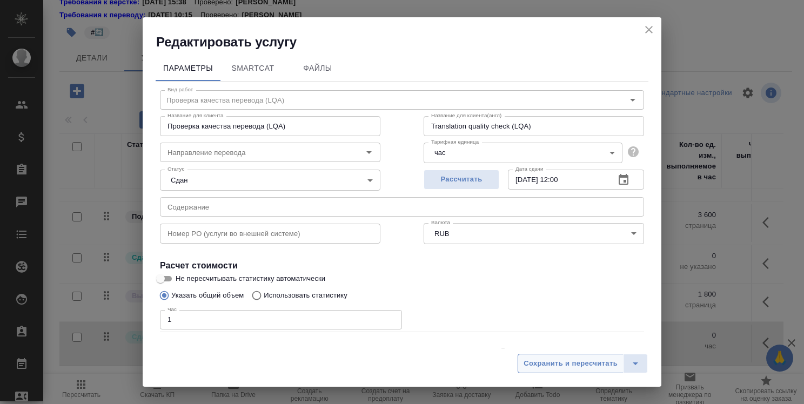
click at [565, 359] on span "Сохранить и пересчитать" at bounding box center [570, 364] width 94 height 12
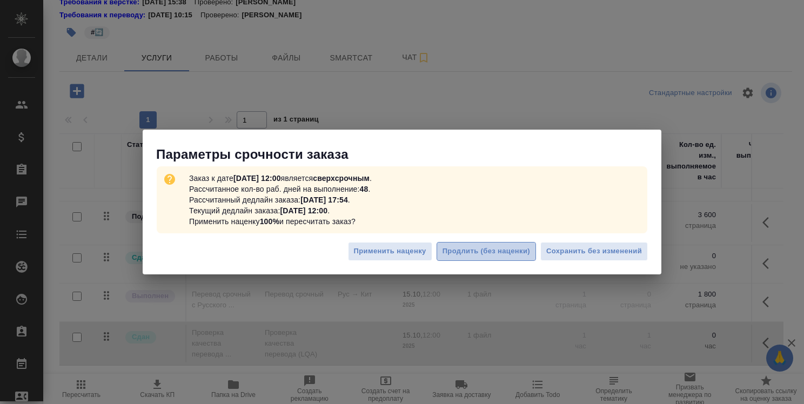
click at [499, 257] on span "Продлить (без наценки)" at bounding box center [486, 251] width 88 height 12
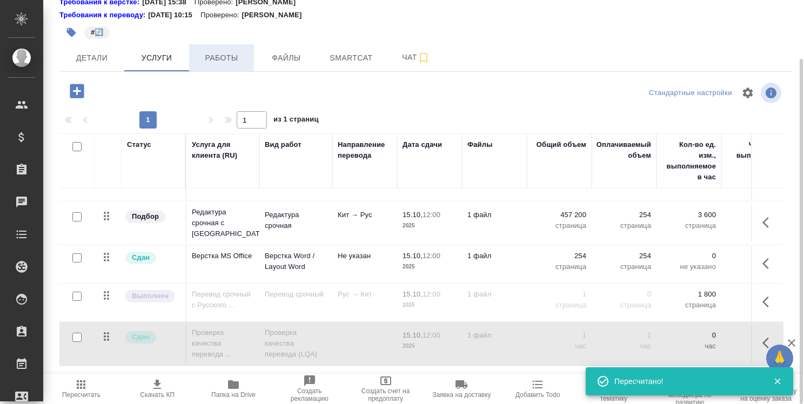
click at [227, 58] on span "Работы" at bounding box center [222, 58] width 52 height 14
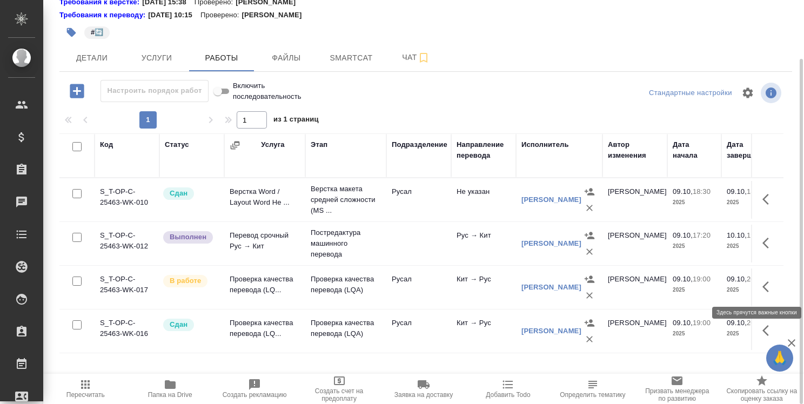
click at [766, 287] on icon "button" at bounding box center [768, 286] width 13 height 13
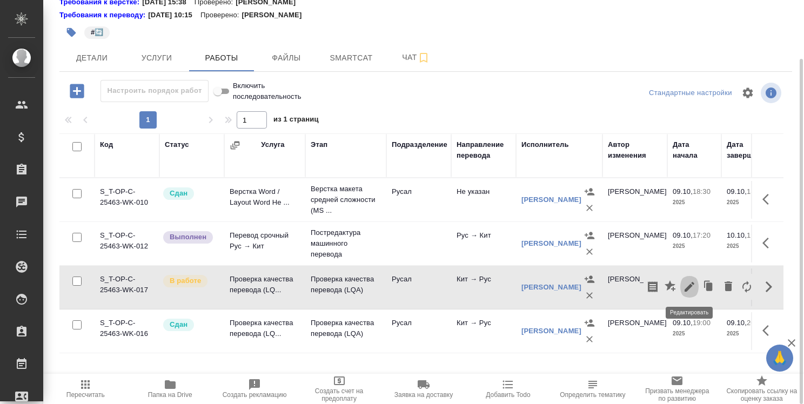
click at [689, 286] on icon "button" at bounding box center [689, 287] width 10 height 10
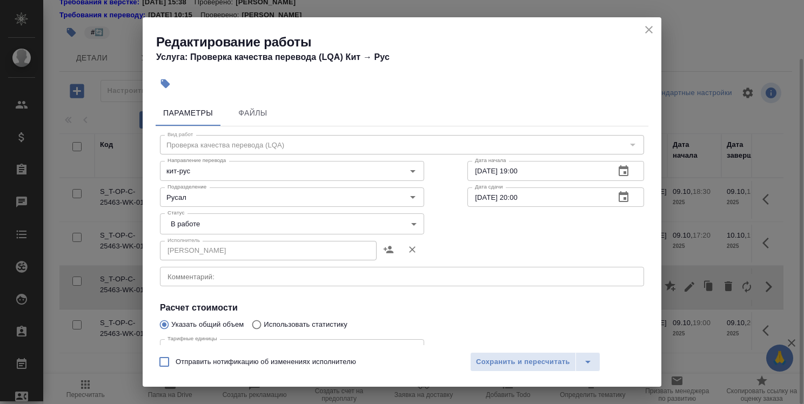
click at [617, 173] on icon "button" at bounding box center [623, 171] width 13 height 13
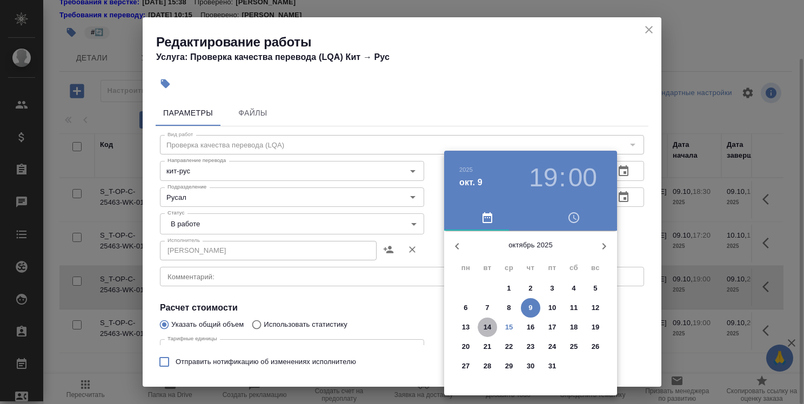
click at [486, 330] on p "14" at bounding box center [487, 327] width 8 height 11
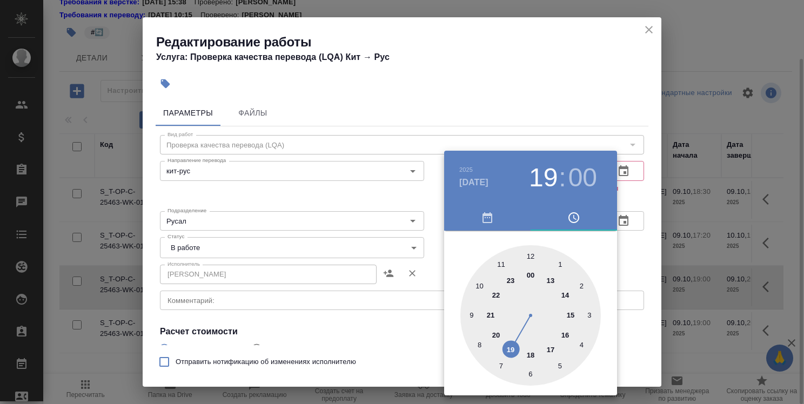
click at [562, 295] on div at bounding box center [530, 315] width 140 height 140
type input "14.10.2025 14:00"
click at [637, 258] on div at bounding box center [402, 202] width 804 height 404
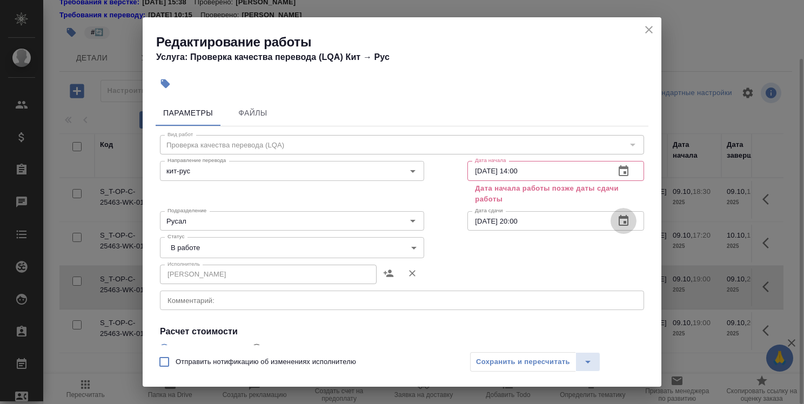
click at [617, 225] on icon "button" at bounding box center [623, 220] width 13 height 13
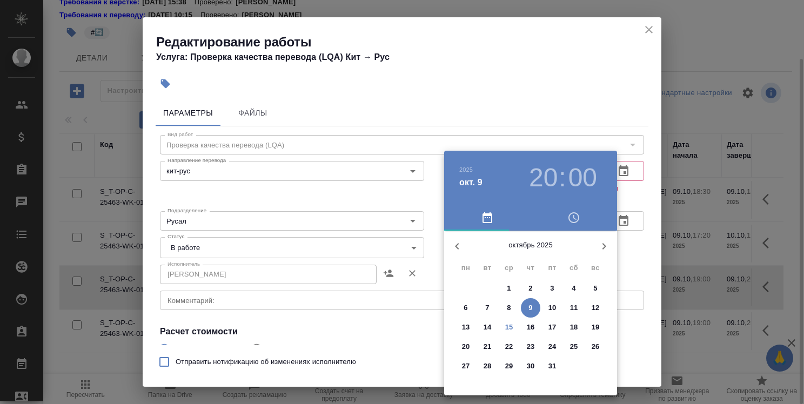
click at [495, 328] on span "14" at bounding box center [487, 327] width 19 height 11
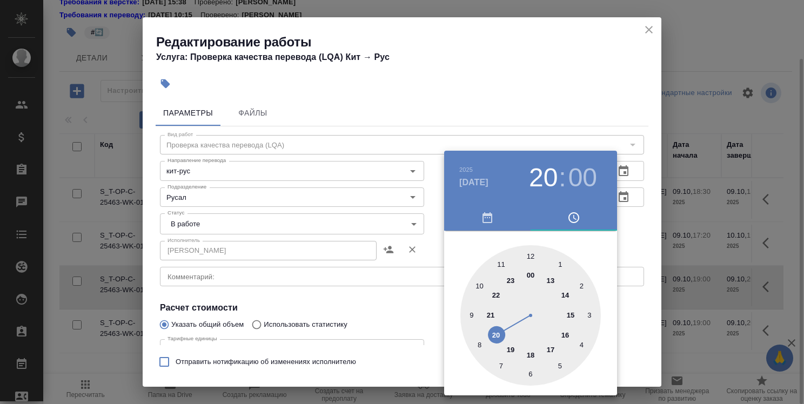
click at [550, 348] on div at bounding box center [530, 315] width 140 height 140
type input "14.10.2025 17:00"
click at [631, 242] on div at bounding box center [402, 202] width 804 height 404
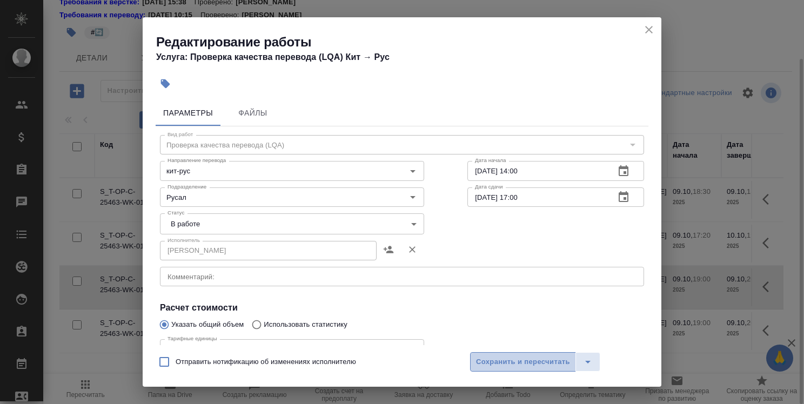
click at [536, 362] on span "Сохранить и пересчитать" at bounding box center [523, 362] width 94 height 12
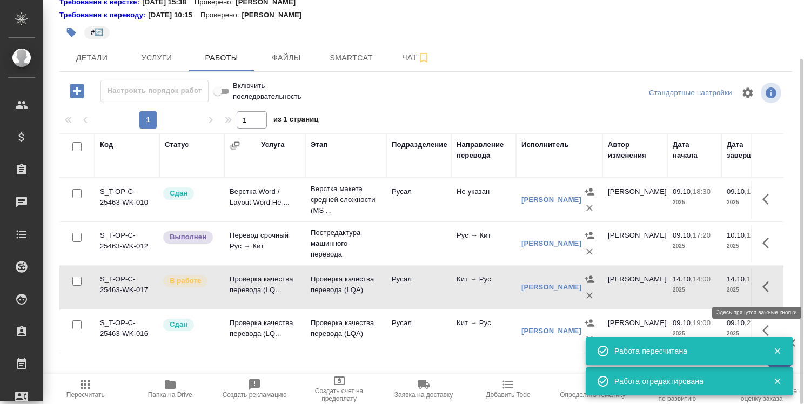
click at [761, 287] on button "button" at bounding box center [769, 287] width 26 height 26
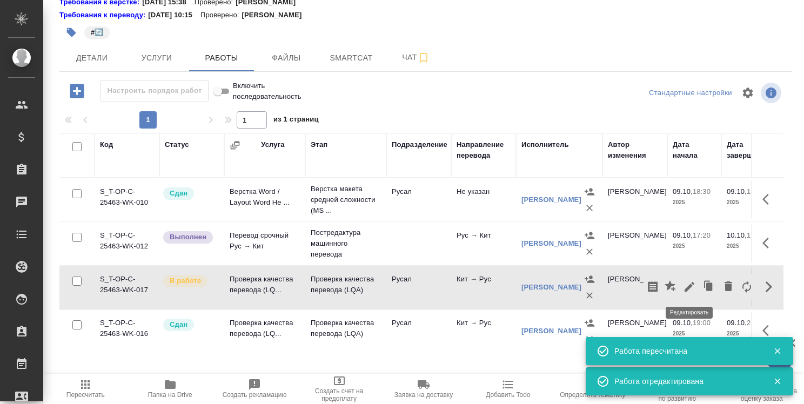
click at [691, 288] on icon "button" at bounding box center [689, 286] width 13 height 13
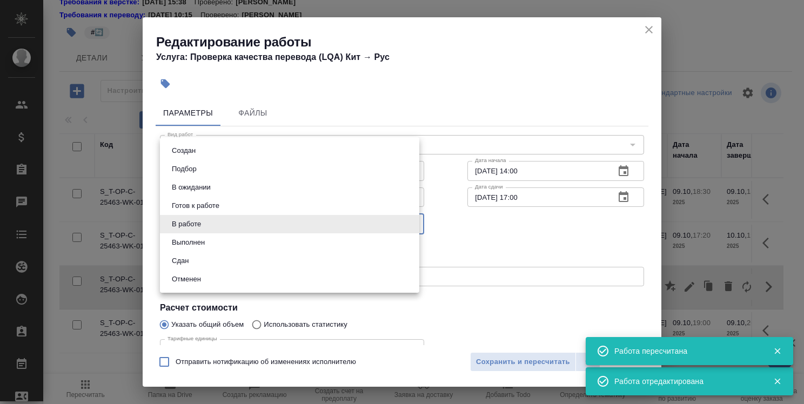
click at [320, 220] on body "🙏 .cls-1 fill:#fff; AWATERA Strelnikova Olga Клиенты Спецификации Заказы 0 Чаты…" at bounding box center [402, 202] width 804 height 404
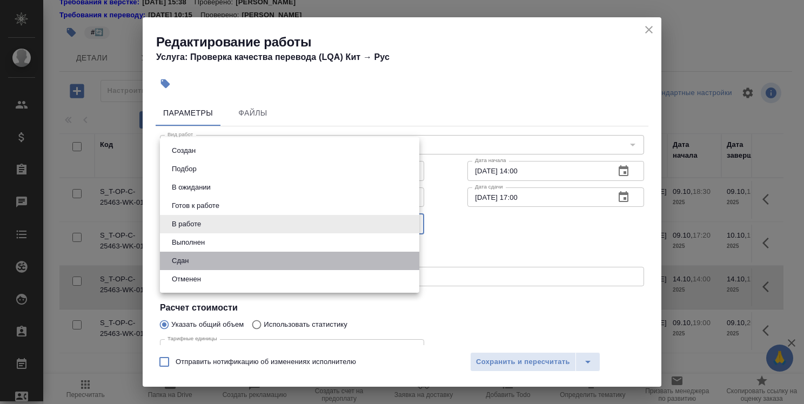
click at [298, 265] on li "Сдан" at bounding box center [289, 261] width 259 height 18
type input "closed"
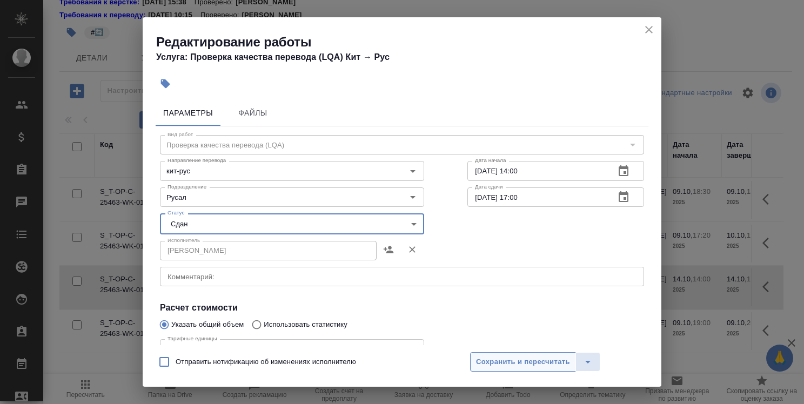
click at [519, 362] on span "Сохранить и пересчитать" at bounding box center [523, 362] width 94 height 12
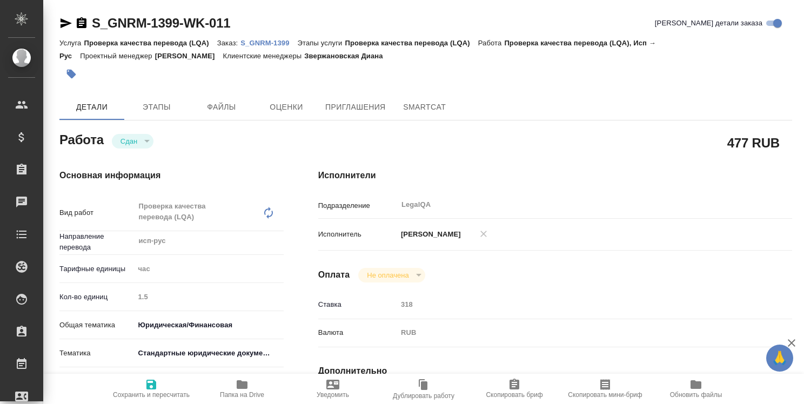
type textarea "x"
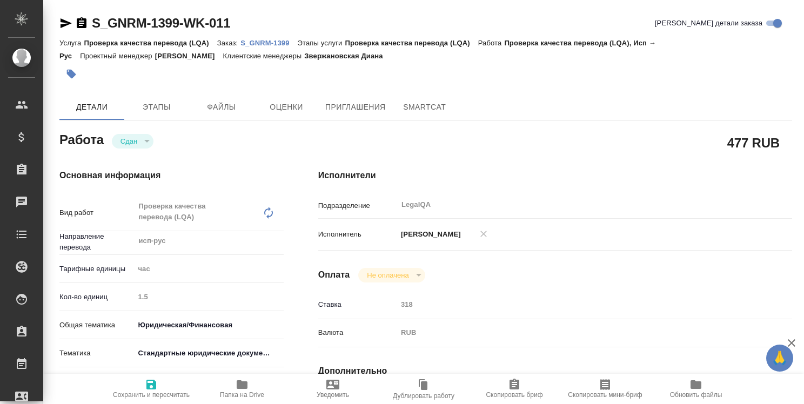
type textarea "x"
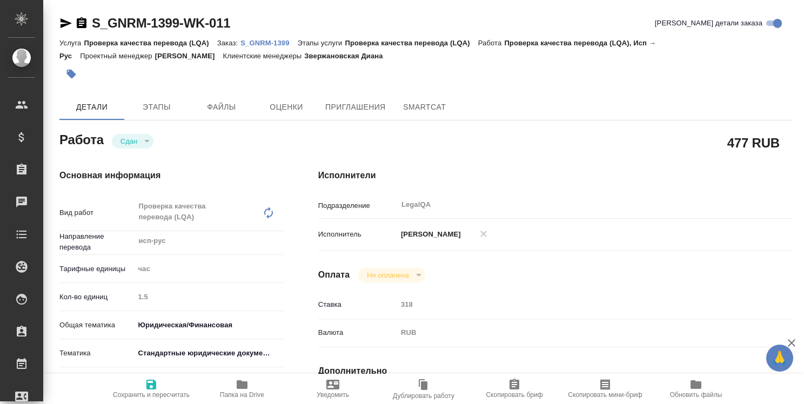
type textarea "x"
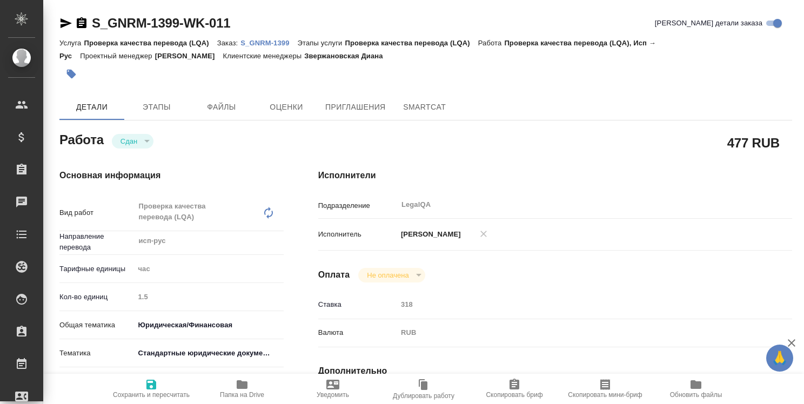
type textarea "x"
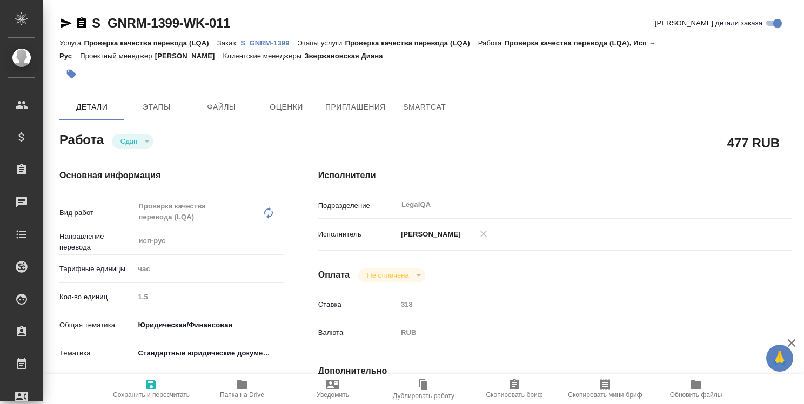
type textarea "x"
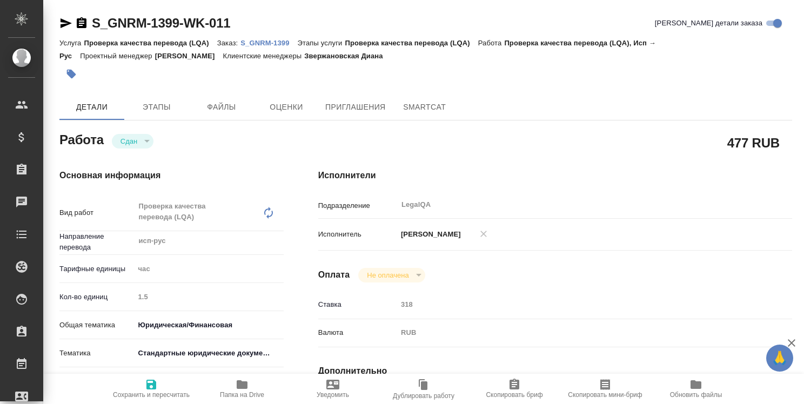
type textarea "x"
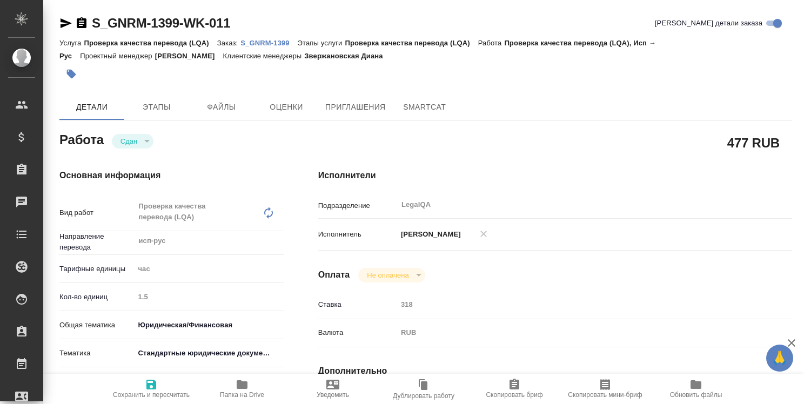
type textarea "x"
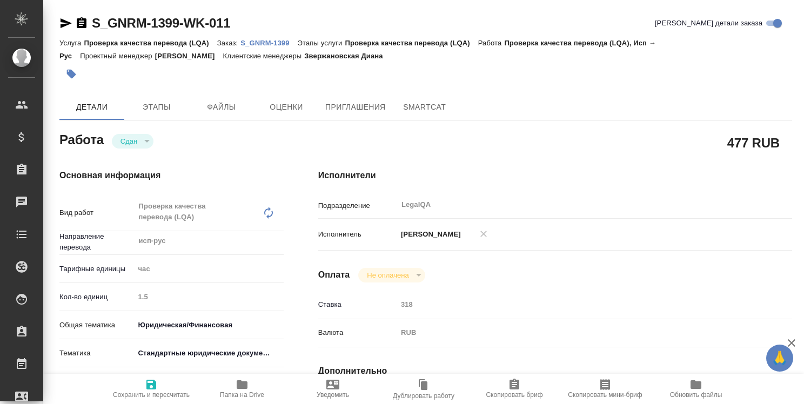
type textarea "x"
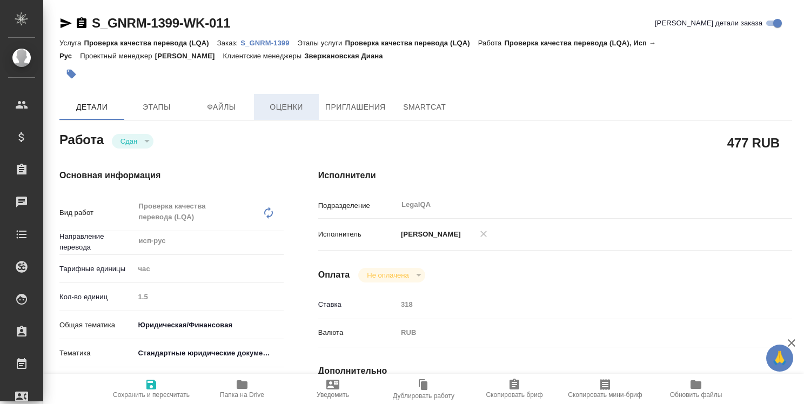
type textarea "x"
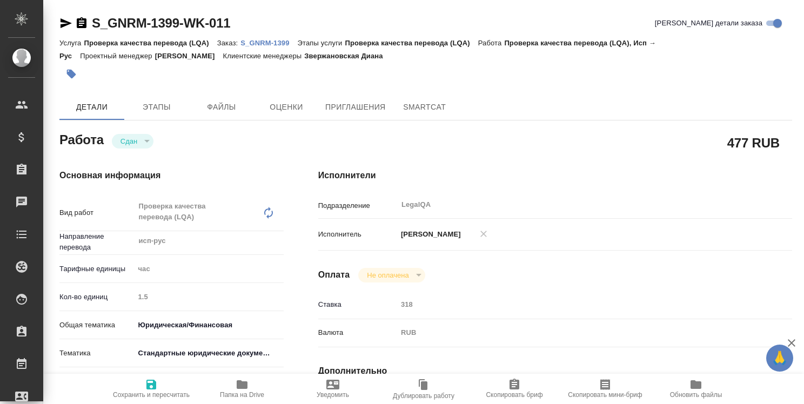
type textarea "x"
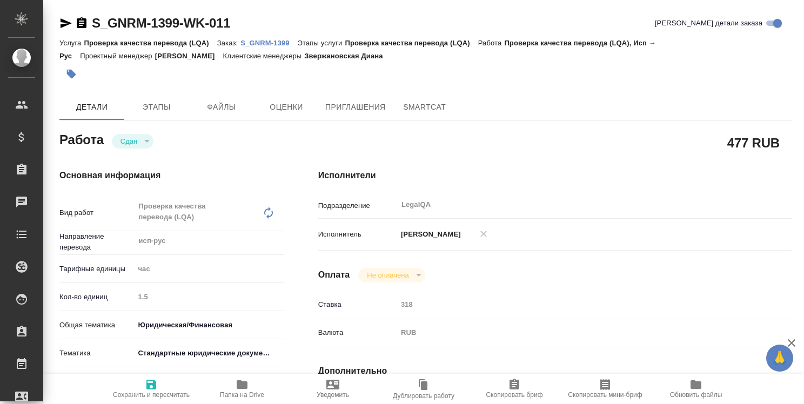
type textarea "x"
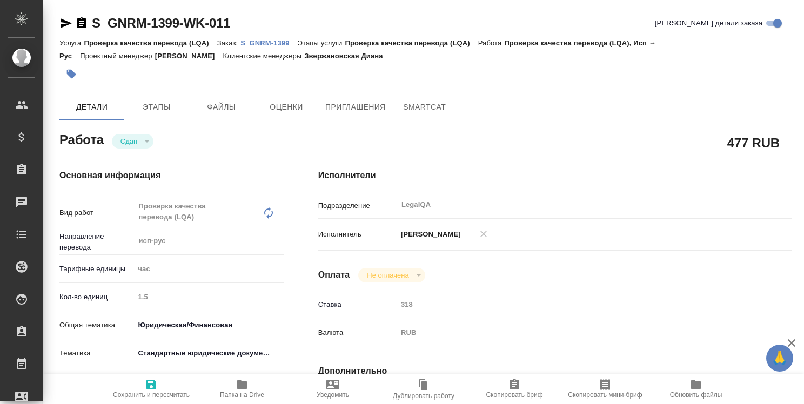
click at [278, 44] on p "S_GNRM-1399" at bounding box center [268, 43] width 57 height 8
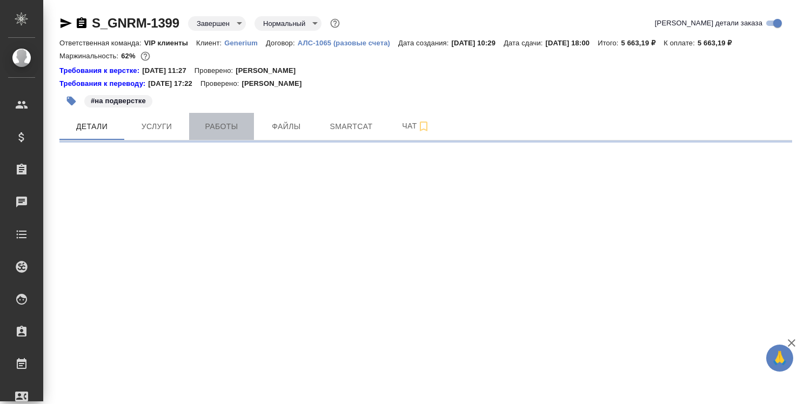
click at [223, 124] on span "Работы" at bounding box center [222, 127] width 52 height 14
select select "RU"
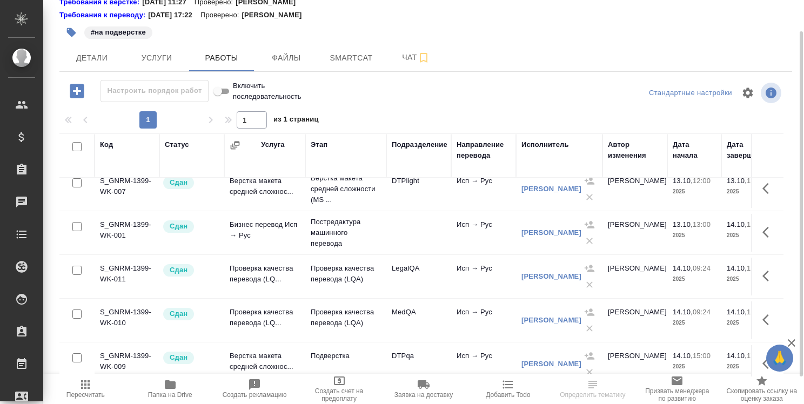
scroll to position [28, 0]
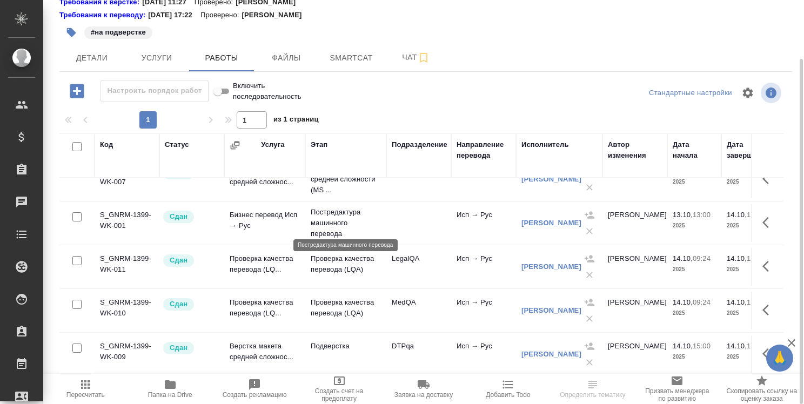
click at [326, 217] on p "Постредактура машинного перевода" at bounding box center [346, 223] width 70 height 32
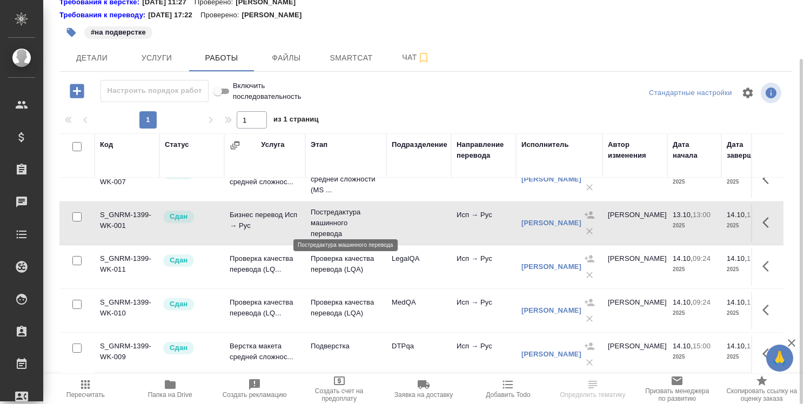
click at [325, 216] on p "Постредактура машинного перевода" at bounding box center [346, 223] width 70 height 32
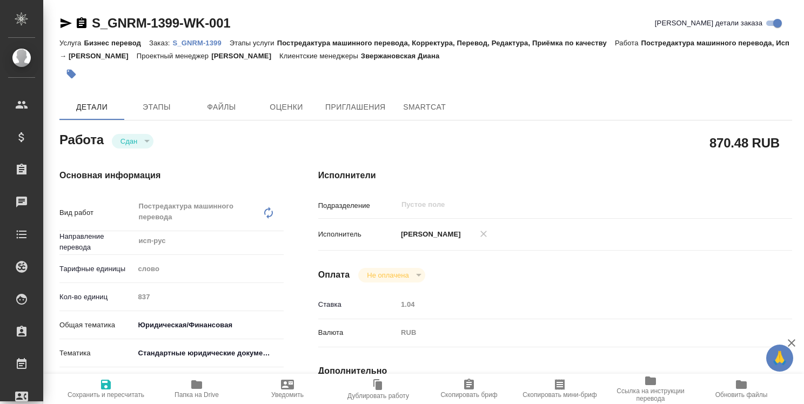
type textarea "x"
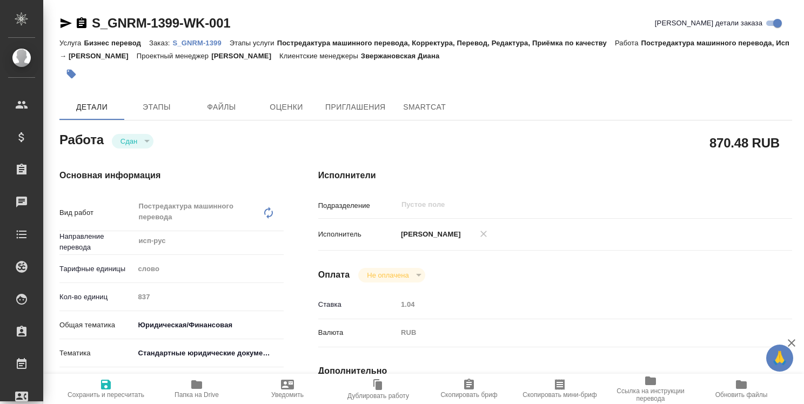
type textarea "x"
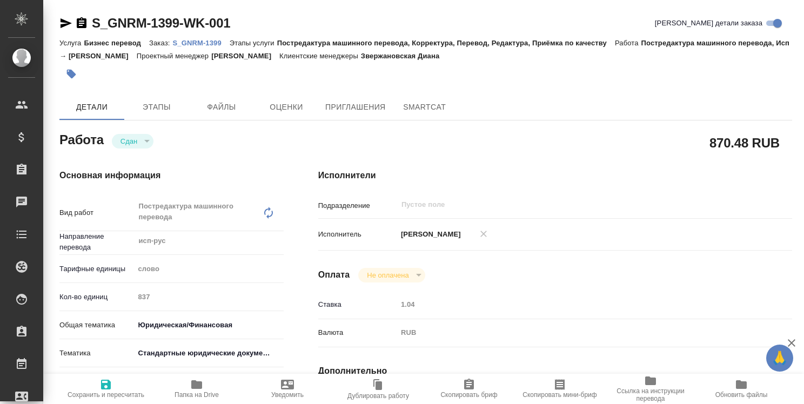
type textarea "x"
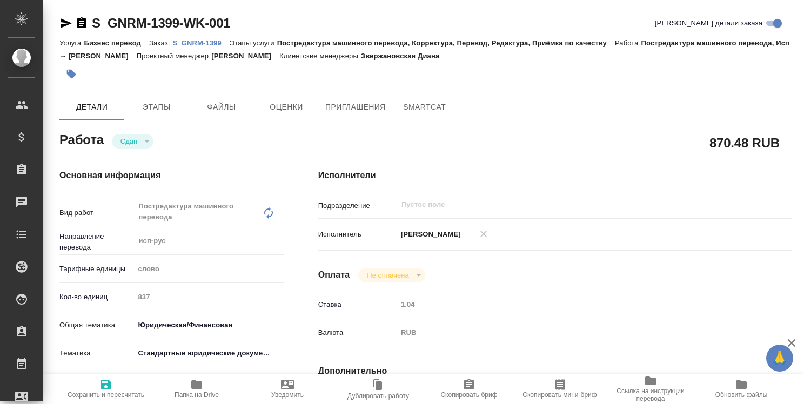
type textarea "x"
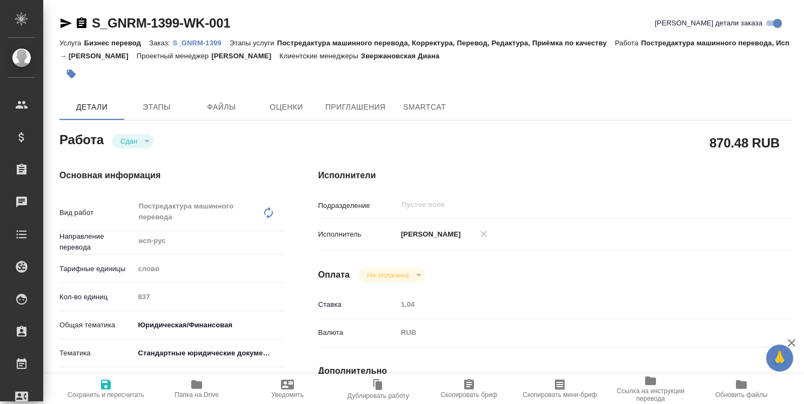
type textarea "x"
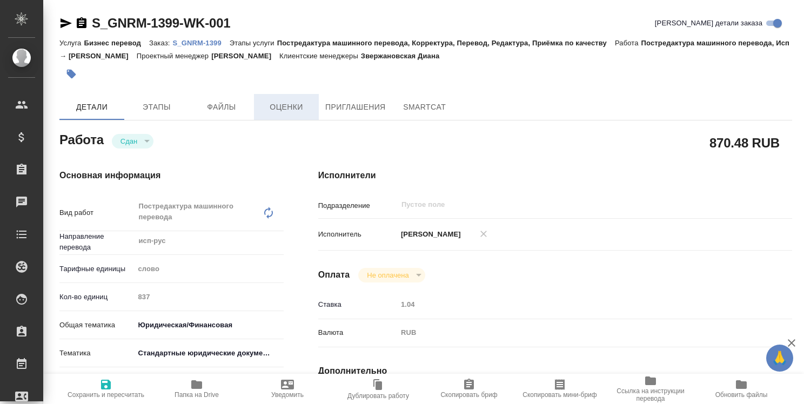
type textarea "x"
